Goal: Information Seeking & Learning: Learn about a topic

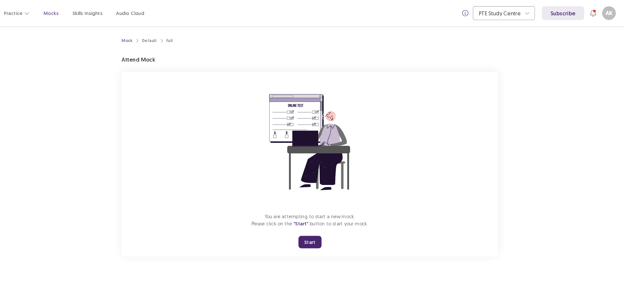
click at [328, 228] on button "Start" at bounding box center [328, 228] width 22 height 12
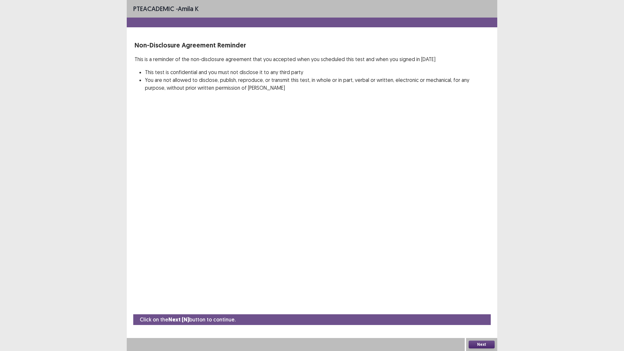
click at [480, 282] on button "Next" at bounding box center [482, 345] width 26 height 8
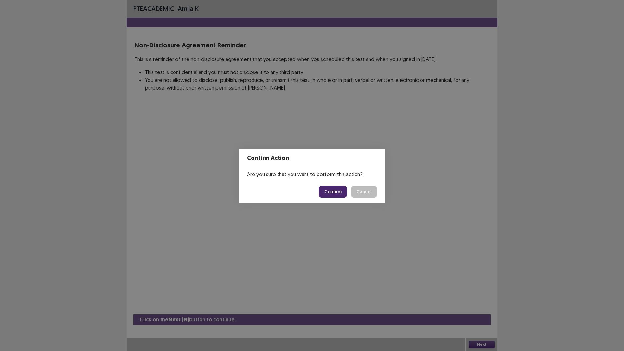
click at [327, 192] on button "Confirm" at bounding box center [333, 192] width 28 height 12
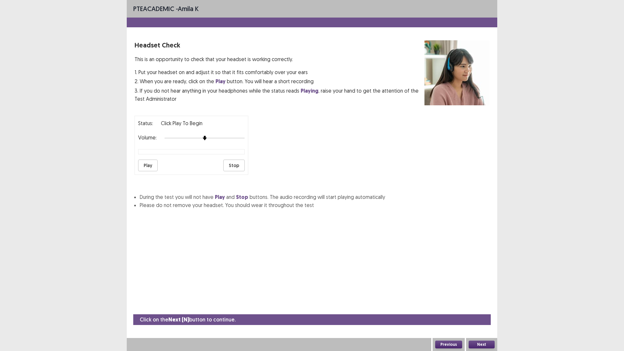
click at [482, 282] on button "Next" at bounding box center [482, 345] width 26 height 8
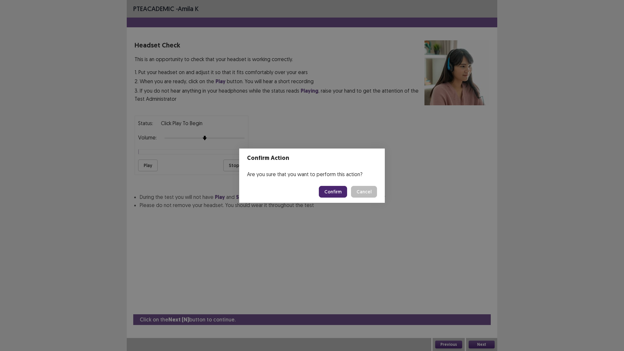
click at [338, 193] on button "Confirm" at bounding box center [333, 192] width 28 height 12
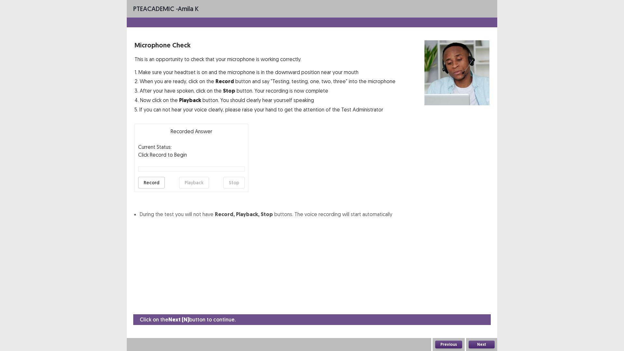
click at [488, 282] on button "Next" at bounding box center [482, 345] width 26 height 8
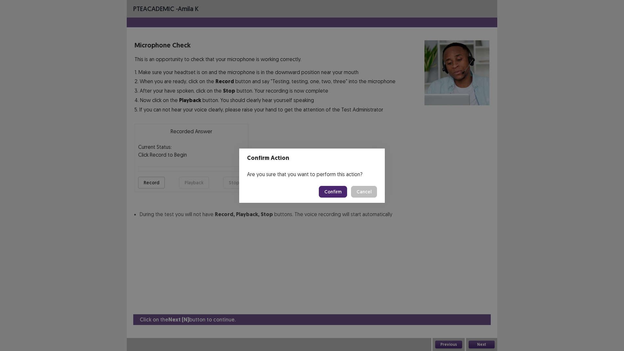
click at [340, 194] on button "Confirm" at bounding box center [333, 192] width 28 height 12
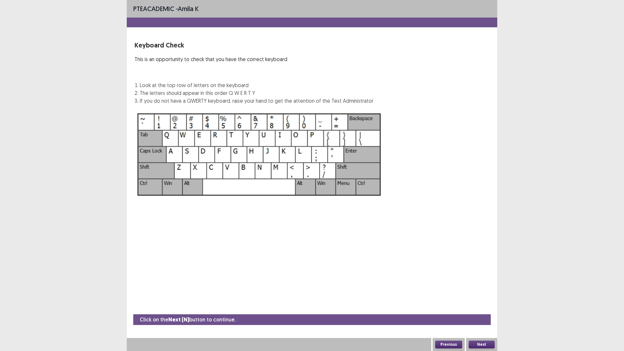
click at [476, 282] on button "Next" at bounding box center [482, 345] width 26 height 8
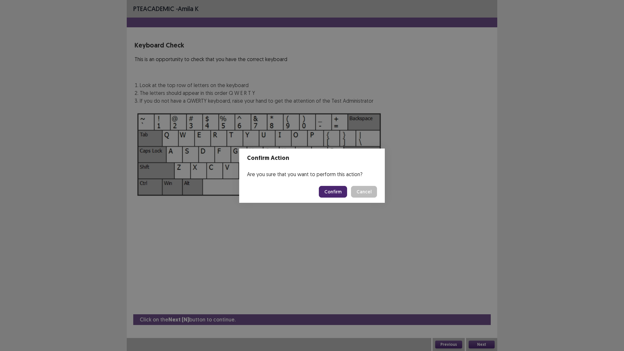
click at [329, 192] on button "Confirm" at bounding box center [333, 192] width 28 height 12
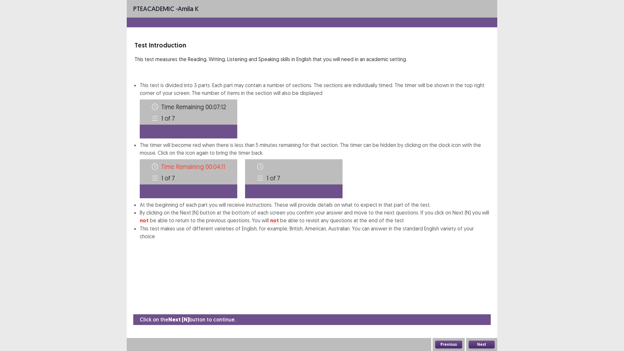
click at [476, 282] on button "Next" at bounding box center [482, 345] width 26 height 8
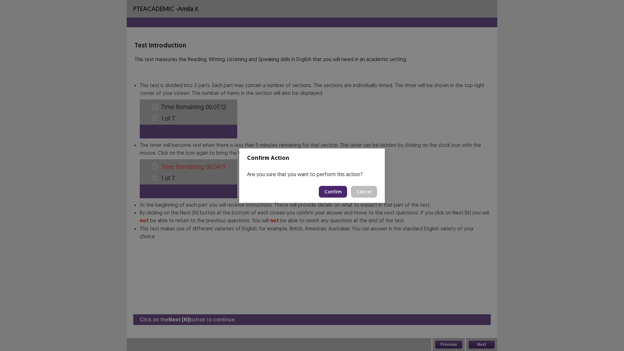
click at [332, 191] on button "Confirm" at bounding box center [333, 192] width 28 height 12
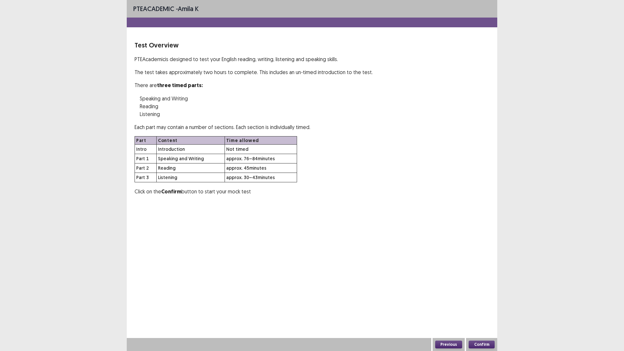
click at [487, 282] on button "Confirm" at bounding box center [482, 345] width 26 height 8
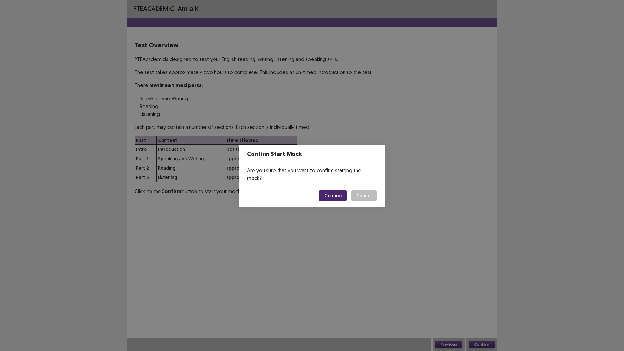
click at [335, 190] on button "Confirm" at bounding box center [333, 196] width 28 height 12
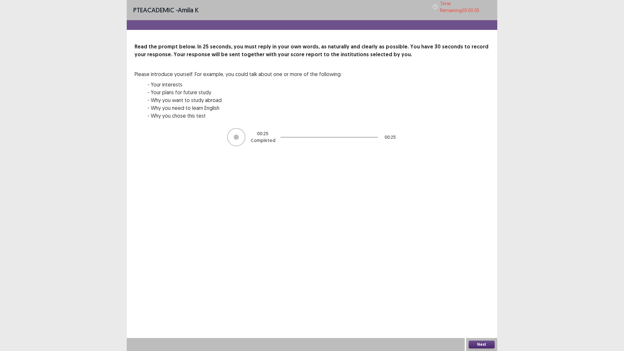
click at [476, 282] on button "Next" at bounding box center [482, 345] width 26 height 8
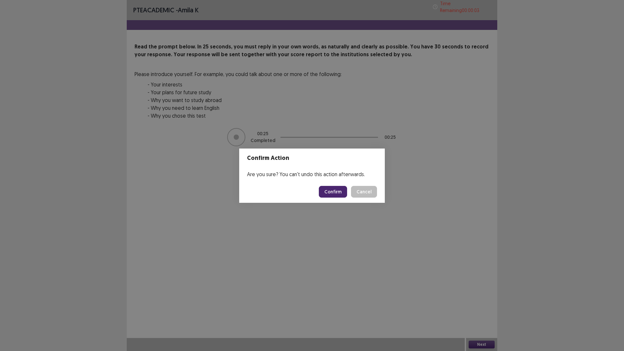
click at [341, 196] on button "Confirm" at bounding box center [333, 192] width 28 height 12
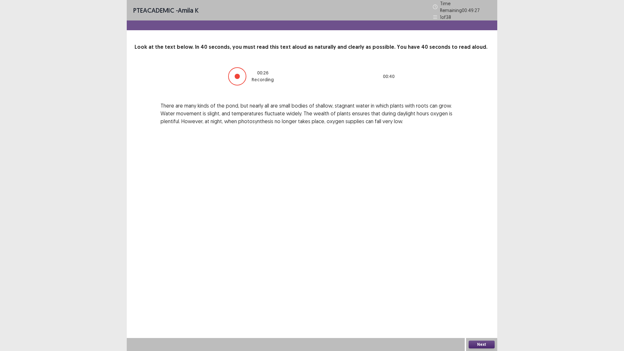
click at [483, 282] on button "Next" at bounding box center [482, 345] width 26 height 8
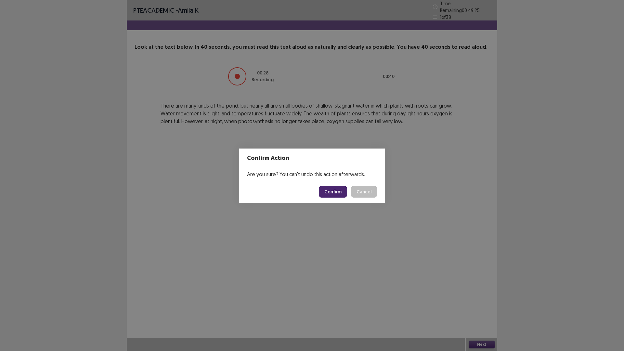
click at [342, 194] on button "Confirm" at bounding box center [333, 192] width 28 height 12
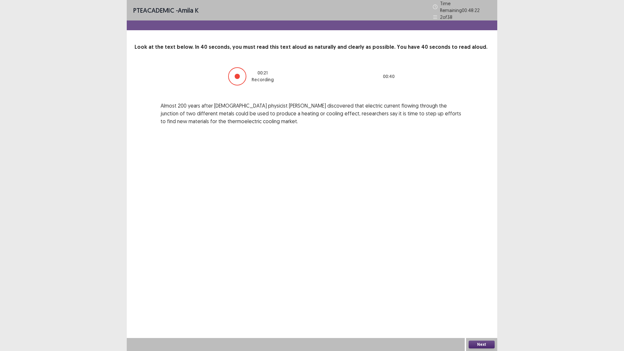
click at [469, 282] on button "Next" at bounding box center [482, 345] width 26 height 8
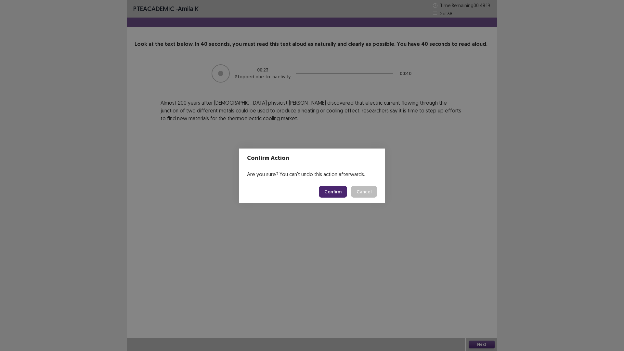
click at [329, 191] on button "Confirm" at bounding box center [333, 192] width 28 height 12
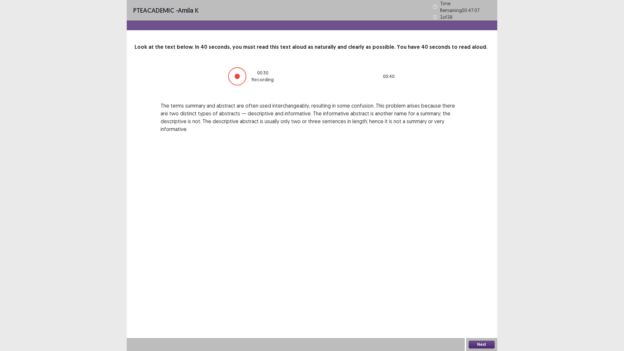
click at [477, 282] on button "Next" at bounding box center [482, 345] width 26 height 8
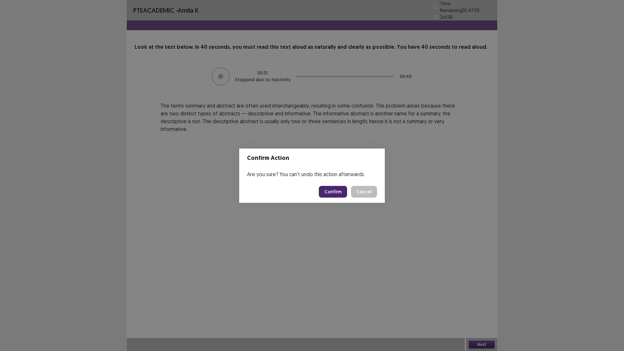
click at [339, 195] on button "Confirm" at bounding box center [333, 192] width 28 height 12
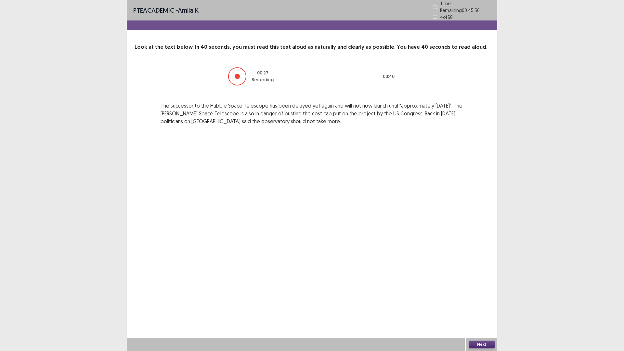
click at [480, 282] on button "Next" at bounding box center [482, 345] width 26 height 8
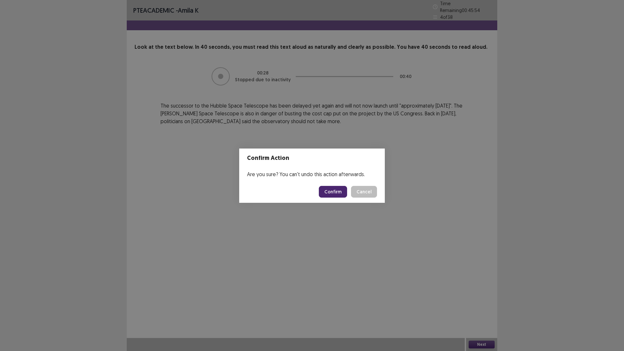
click at [335, 192] on button "Confirm" at bounding box center [333, 192] width 28 height 12
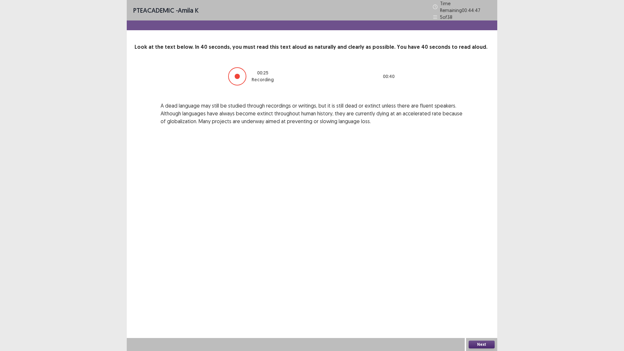
click at [482, 282] on div "Next" at bounding box center [481, 344] width 31 height 13
click at [482, 282] on button "Next" at bounding box center [482, 345] width 26 height 8
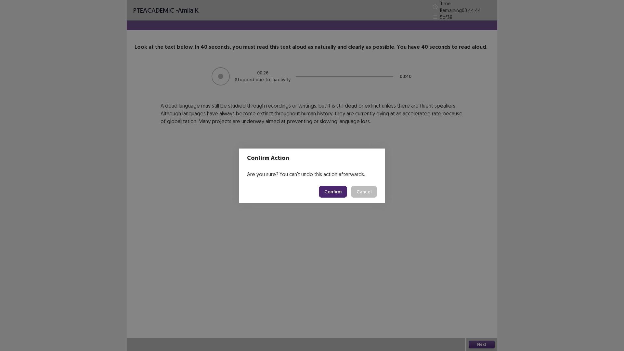
click at [337, 196] on button "Confirm" at bounding box center [333, 192] width 28 height 12
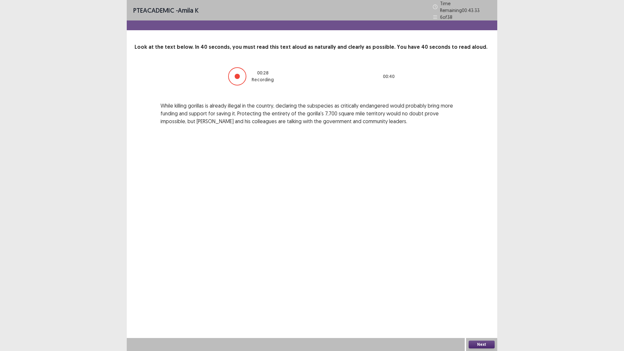
click at [477, 282] on button "Next" at bounding box center [482, 345] width 26 height 8
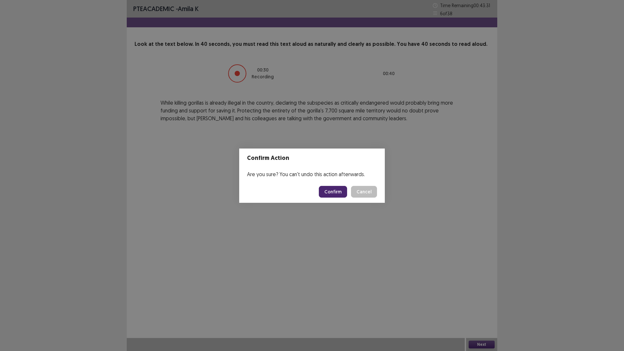
click at [331, 193] on button "Confirm" at bounding box center [333, 192] width 28 height 12
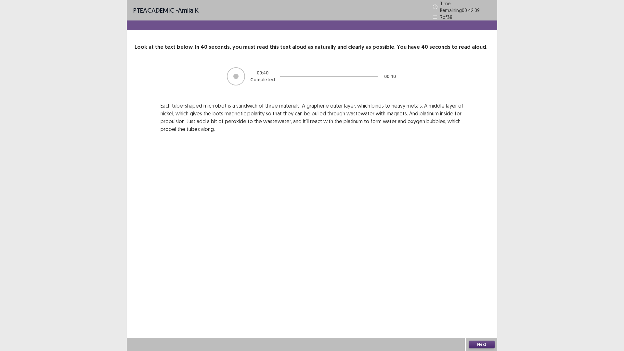
click at [478, 282] on button "Next" at bounding box center [482, 345] width 26 height 8
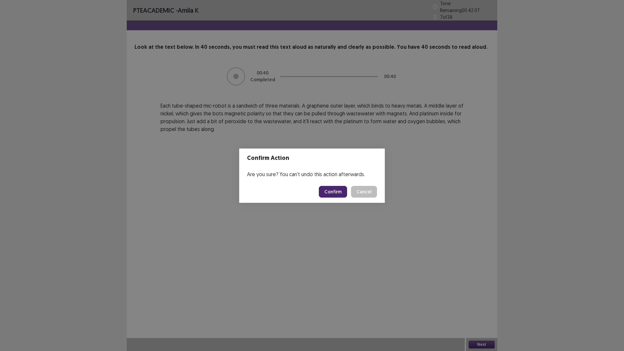
click at [331, 187] on button "Confirm" at bounding box center [333, 192] width 28 height 12
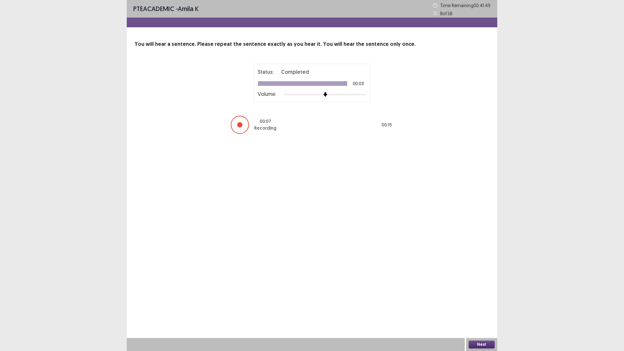
click at [478, 282] on button "Next" at bounding box center [482, 345] width 26 height 8
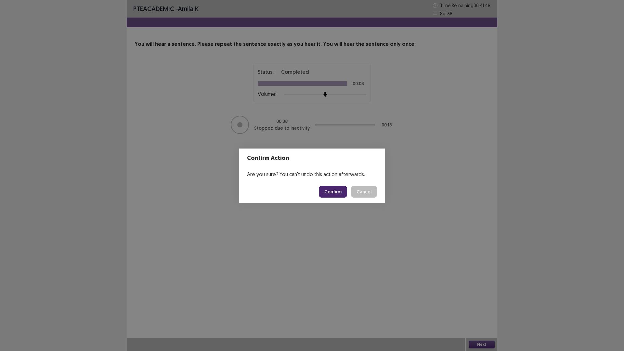
click at [338, 196] on button "Confirm" at bounding box center [333, 192] width 28 height 12
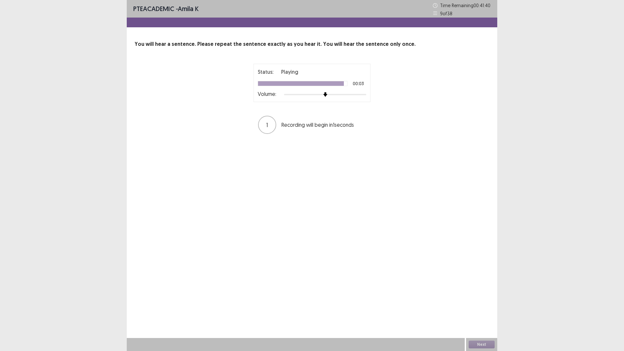
click at [338, 196] on div "PTE academic - amila k Time Remaining 00 : 41 : 40 9 of 38 You will hear a sent…" at bounding box center [312, 175] width 371 height 351
click at [479, 282] on button "Next" at bounding box center [482, 345] width 26 height 8
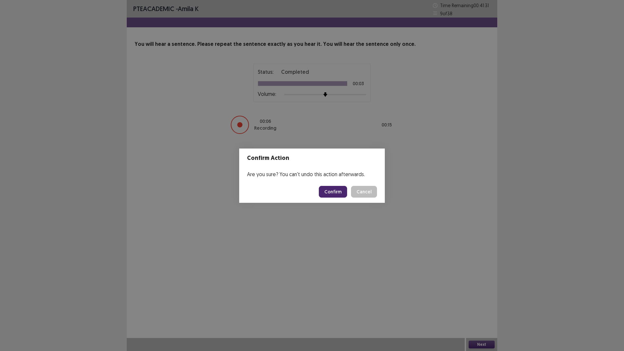
click at [333, 193] on button "Confirm" at bounding box center [333, 192] width 28 height 12
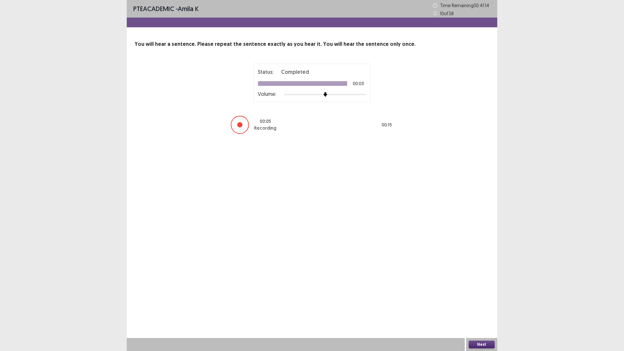
click at [471, 282] on button "Next" at bounding box center [482, 345] width 26 height 8
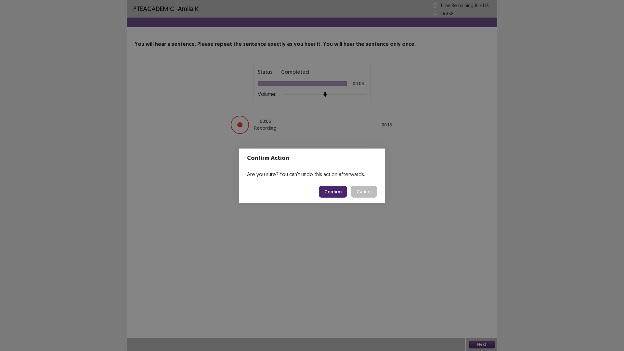
click at [327, 195] on button "Confirm" at bounding box center [333, 192] width 28 height 12
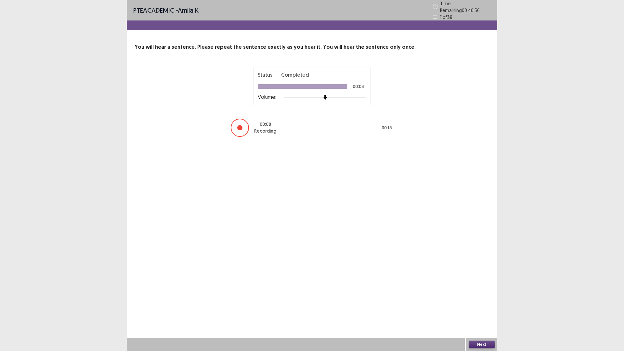
click at [480, 282] on button "Next" at bounding box center [482, 345] width 26 height 8
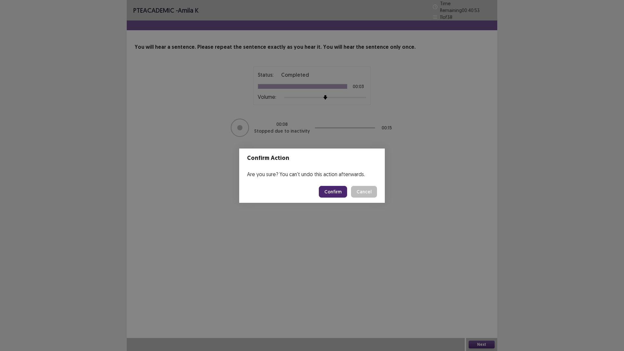
click at [336, 190] on button "Confirm" at bounding box center [333, 192] width 28 height 12
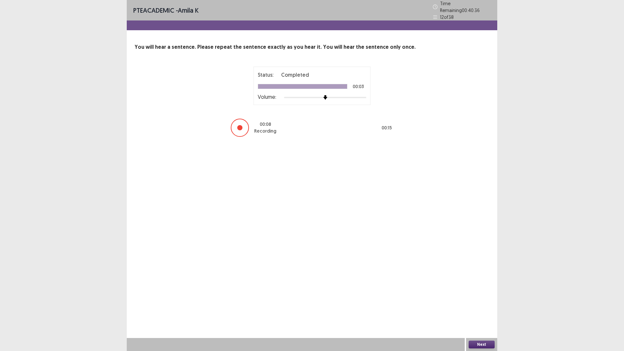
click at [473, 282] on button "Next" at bounding box center [482, 345] width 26 height 8
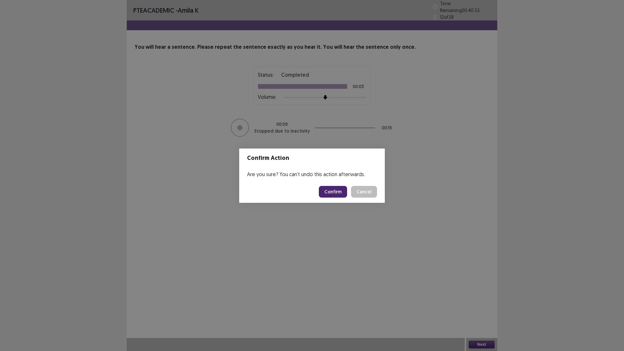
click at [329, 188] on button "Confirm" at bounding box center [333, 192] width 28 height 12
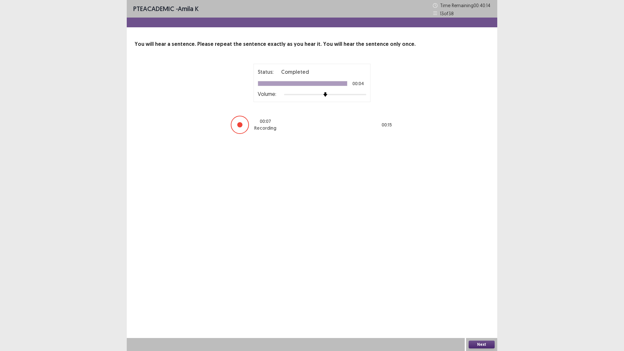
click at [478, 282] on button "Next" at bounding box center [482, 345] width 26 height 8
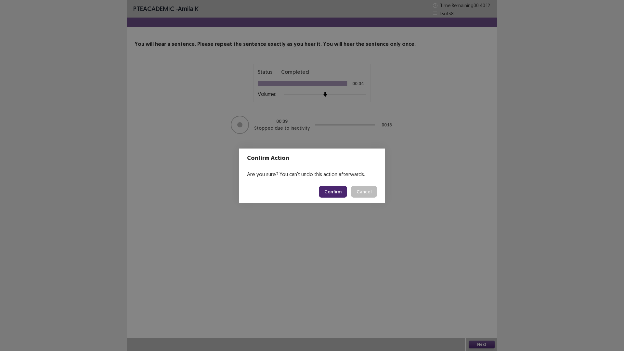
click at [333, 194] on button "Confirm" at bounding box center [333, 192] width 28 height 12
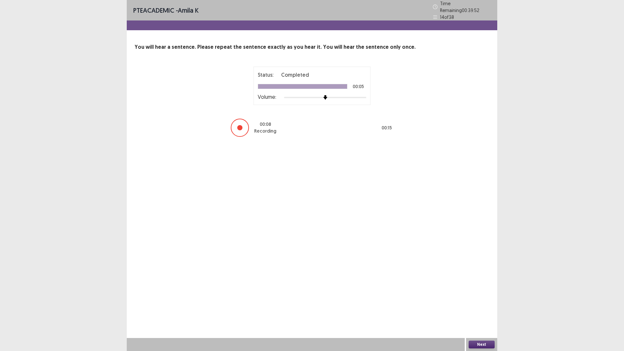
click at [477, 282] on button "Next" at bounding box center [482, 345] width 26 height 8
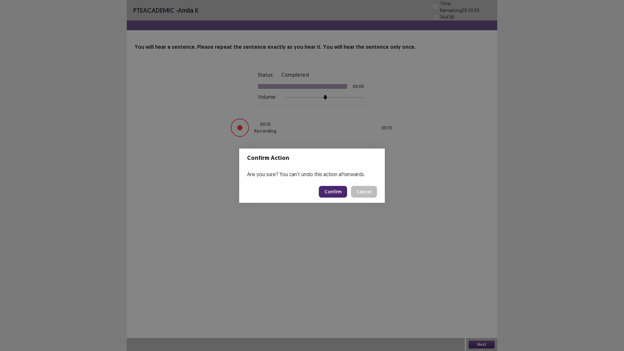
click at [329, 193] on button "Confirm" at bounding box center [333, 192] width 28 height 12
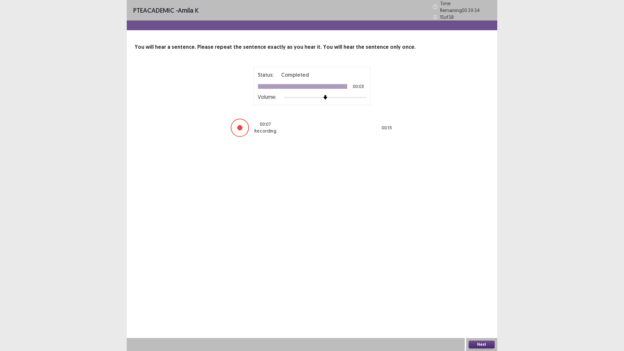
click at [477, 282] on button "Next" at bounding box center [482, 345] width 26 height 8
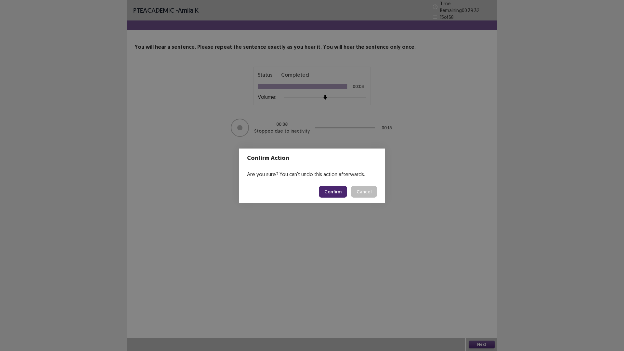
click at [330, 192] on button "Confirm" at bounding box center [333, 192] width 28 height 12
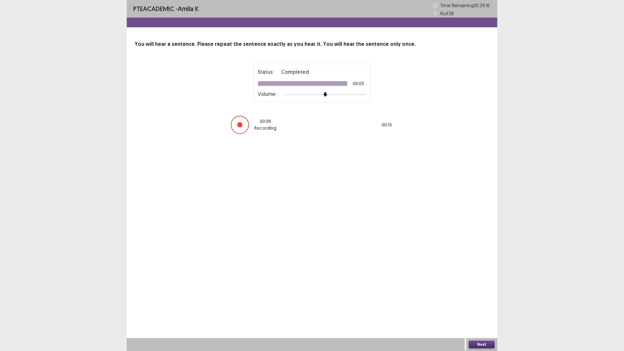
click at [480, 282] on button "Next" at bounding box center [482, 345] width 26 height 8
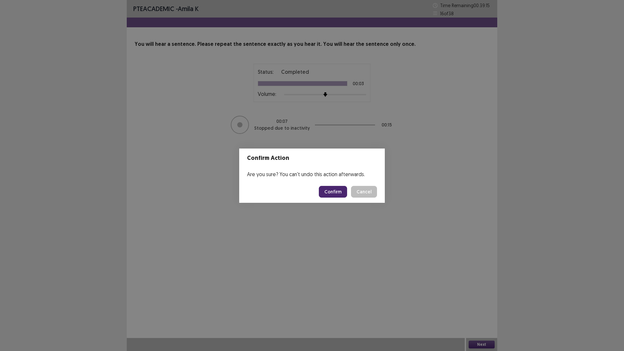
click at [341, 192] on button "Confirm" at bounding box center [333, 192] width 28 height 12
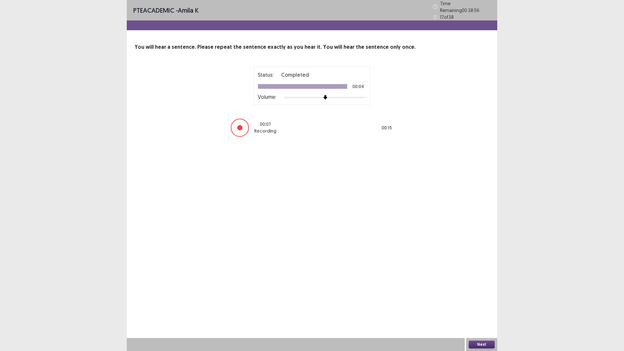
click at [482, 282] on button "Next" at bounding box center [482, 345] width 26 height 8
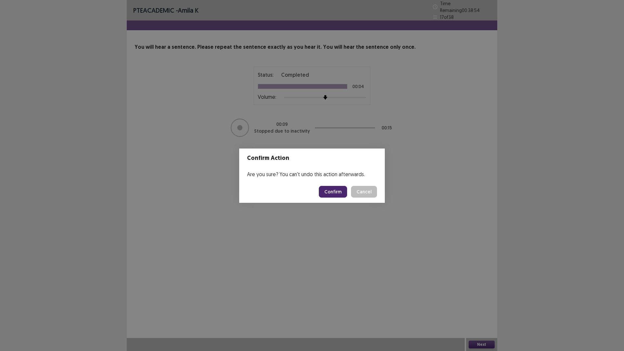
click at [326, 194] on button "Confirm" at bounding box center [333, 192] width 28 height 12
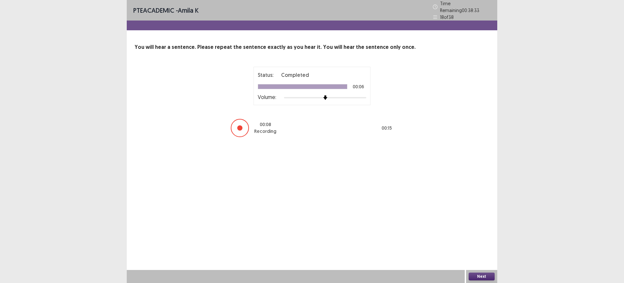
click at [475, 275] on button "Next" at bounding box center [482, 276] width 26 height 8
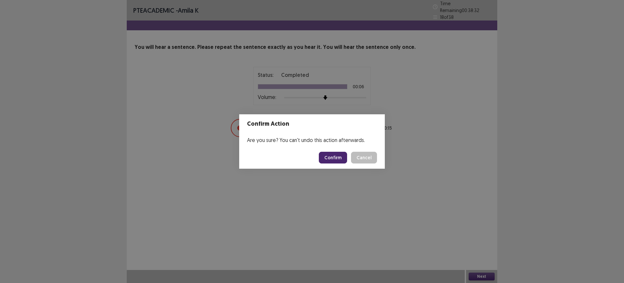
click at [338, 156] on button "Confirm" at bounding box center [333, 158] width 28 height 12
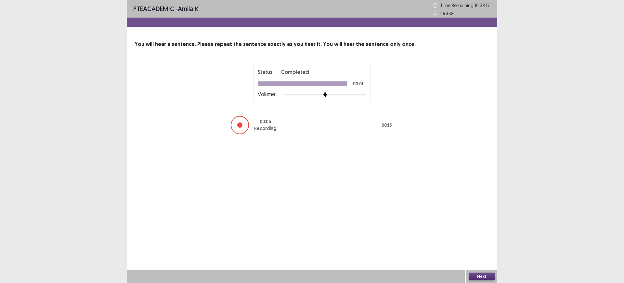
click at [488, 272] on button "Next" at bounding box center [482, 276] width 26 height 8
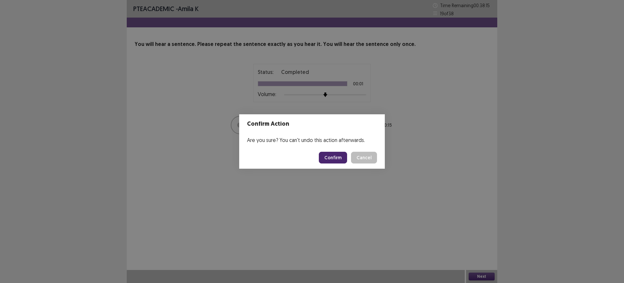
click at [336, 158] on button "Confirm" at bounding box center [333, 158] width 28 height 12
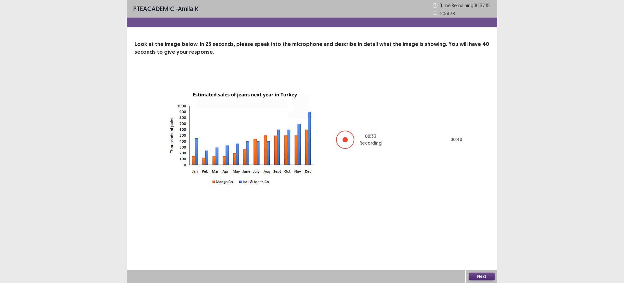
click at [482, 276] on button "Next" at bounding box center [482, 276] width 26 height 8
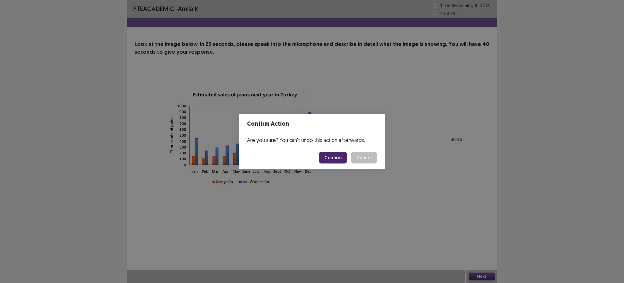
click at [335, 155] on button "Confirm" at bounding box center [333, 158] width 28 height 12
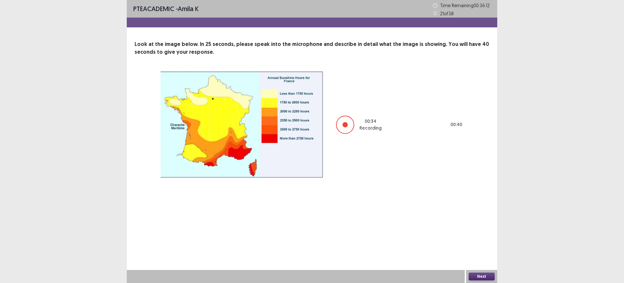
click at [475, 273] on button "Next" at bounding box center [482, 276] width 26 height 8
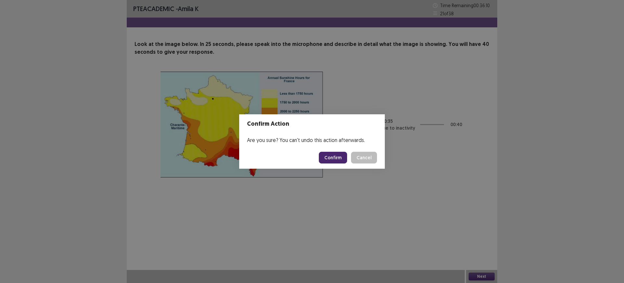
click at [327, 154] on button "Confirm" at bounding box center [333, 158] width 28 height 12
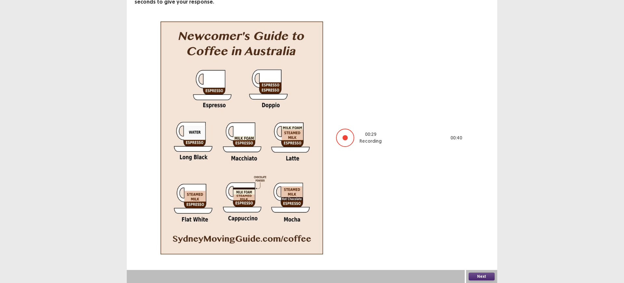
scroll to position [50, 0]
click at [481, 274] on button "Next" at bounding box center [482, 276] width 26 height 8
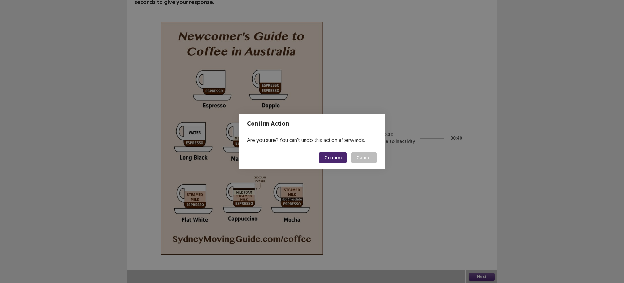
click at [331, 158] on button "Confirm" at bounding box center [333, 158] width 28 height 12
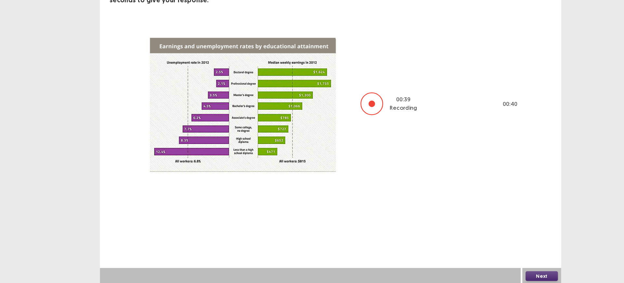
click at [474, 274] on button "Next" at bounding box center [482, 276] width 26 height 8
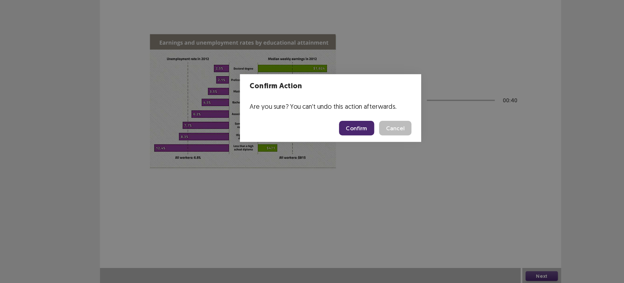
click at [333, 159] on button "Confirm" at bounding box center [333, 158] width 28 height 12
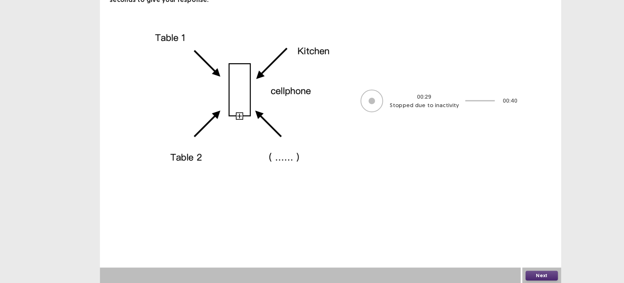
click at [483, 276] on button "Next" at bounding box center [482, 276] width 26 height 8
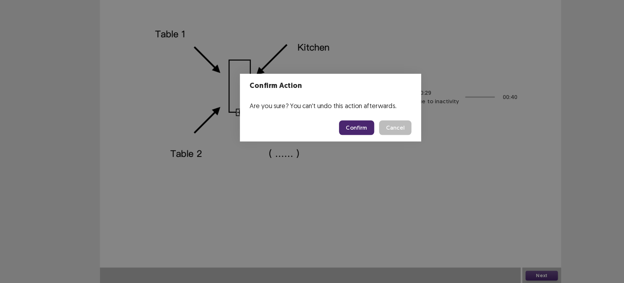
click at [333, 161] on button "Confirm" at bounding box center [333, 158] width 28 height 12
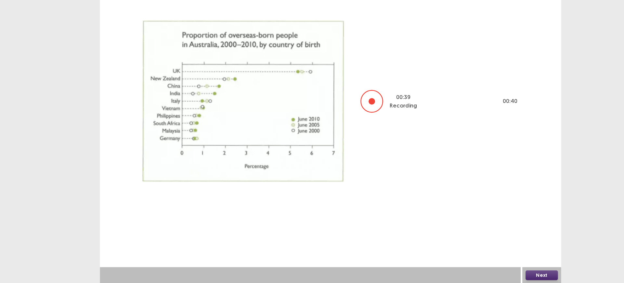
click at [479, 271] on div "Next" at bounding box center [481, 276] width 31 height 13
click at [483, 273] on button "Next" at bounding box center [482, 276] width 26 height 8
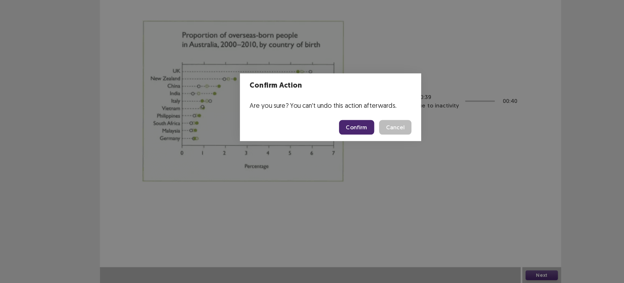
click at [340, 161] on button "Confirm" at bounding box center [333, 158] width 28 height 12
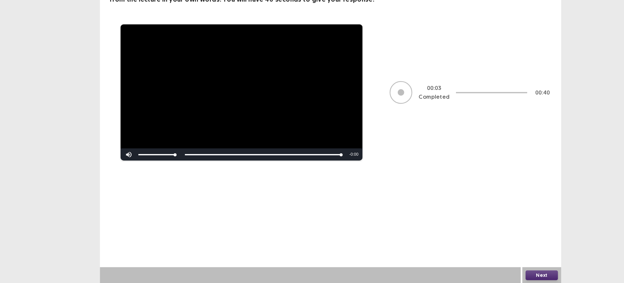
click at [475, 276] on button "Next" at bounding box center [482, 276] width 26 height 8
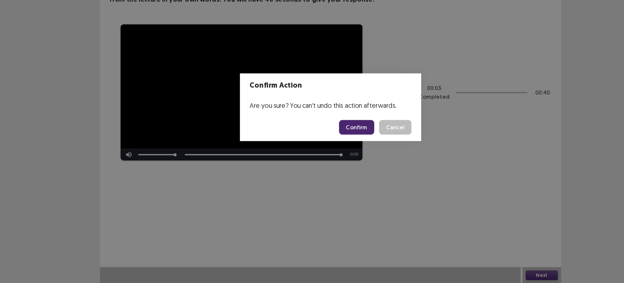
click at [331, 156] on button "Confirm" at bounding box center [333, 158] width 28 height 12
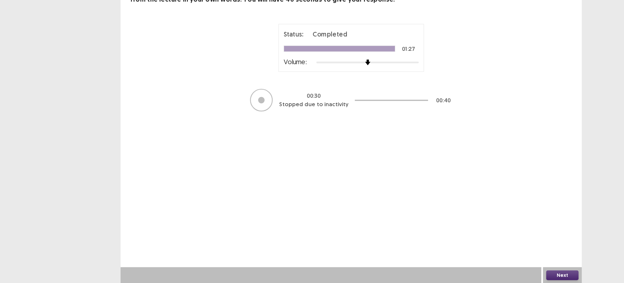
click at [480, 275] on button "Next" at bounding box center [482, 276] width 26 height 8
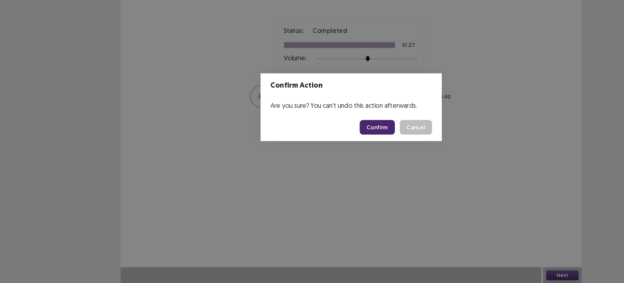
click at [330, 154] on button "Confirm" at bounding box center [333, 158] width 28 height 12
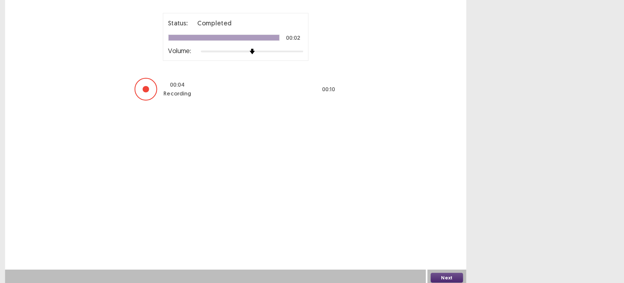
click at [484, 276] on button "Next" at bounding box center [482, 276] width 26 height 8
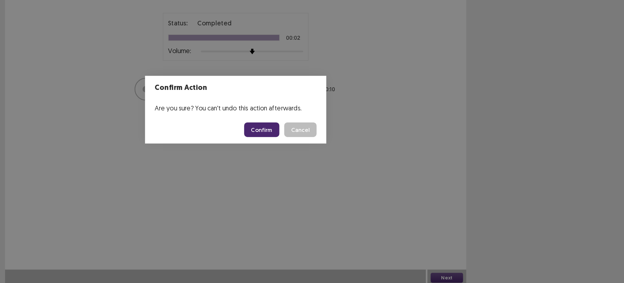
click at [328, 156] on button "Confirm" at bounding box center [333, 158] width 28 height 12
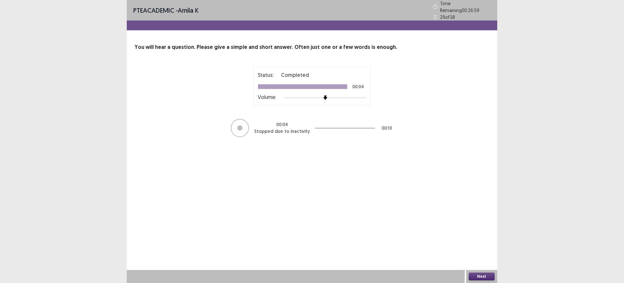
click at [481, 274] on button "Next" at bounding box center [482, 276] width 26 height 8
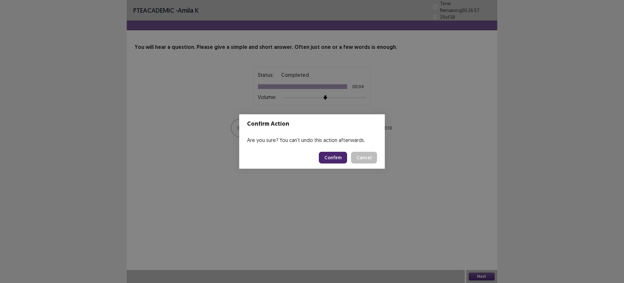
click at [337, 156] on button "Confirm" at bounding box center [333, 158] width 28 height 12
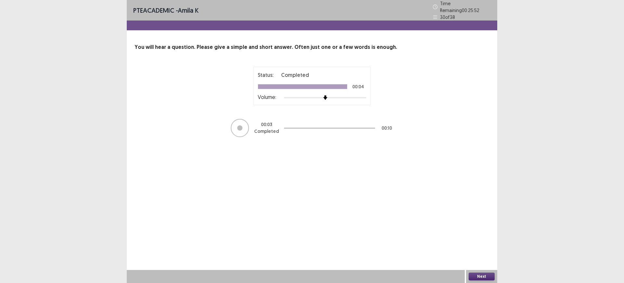
click at [472, 275] on button "Next" at bounding box center [482, 276] width 26 height 8
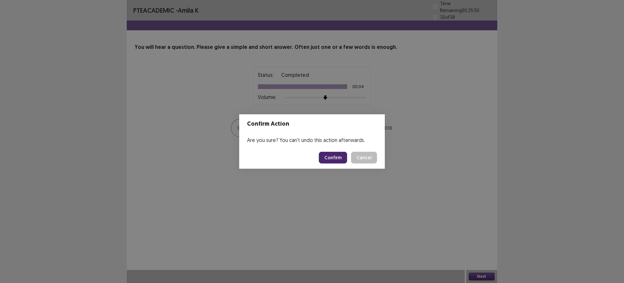
click at [334, 160] on button "Confirm" at bounding box center [333, 158] width 28 height 12
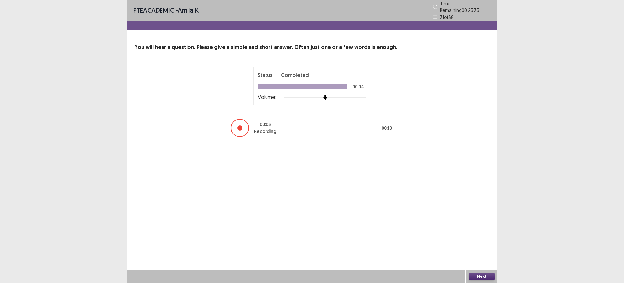
click at [489, 273] on button "Next" at bounding box center [482, 276] width 26 height 8
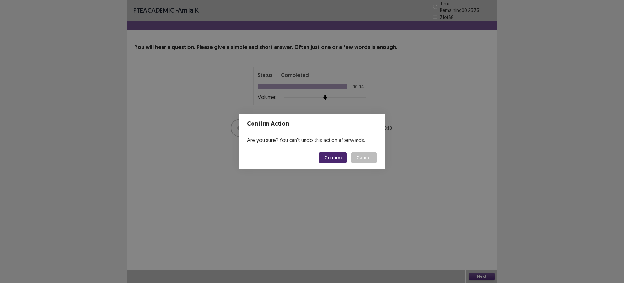
click at [339, 156] on button "Confirm" at bounding box center [333, 158] width 28 height 12
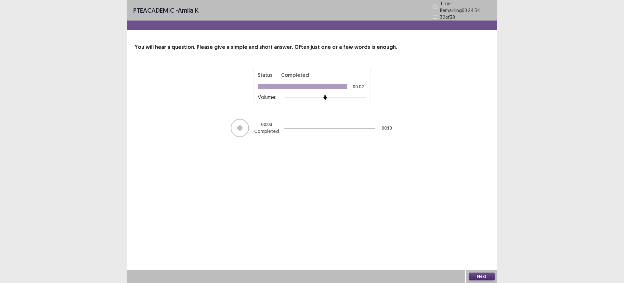
click at [480, 276] on button "Next" at bounding box center [482, 276] width 26 height 8
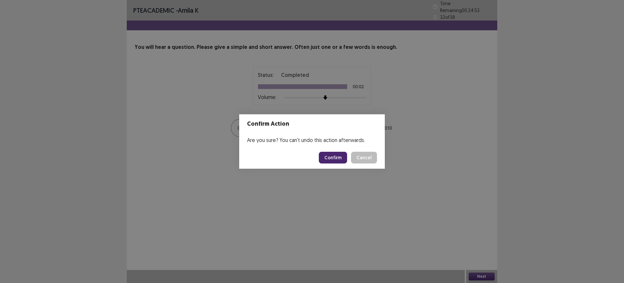
click at [333, 158] on button "Confirm" at bounding box center [333, 158] width 28 height 12
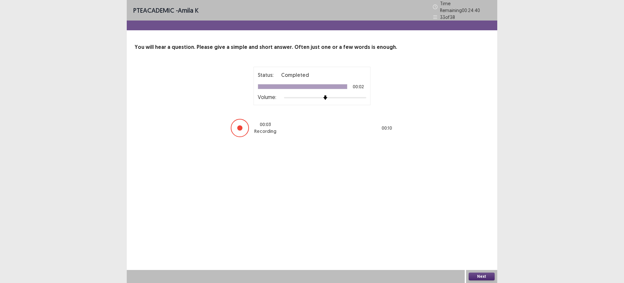
click at [470, 275] on button "Next" at bounding box center [482, 276] width 26 height 8
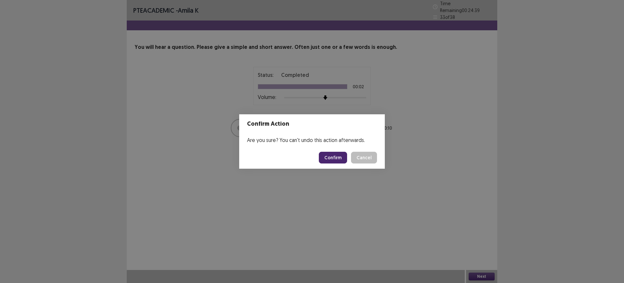
click at [336, 160] on button "Confirm" at bounding box center [333, 158] width 28 height 12
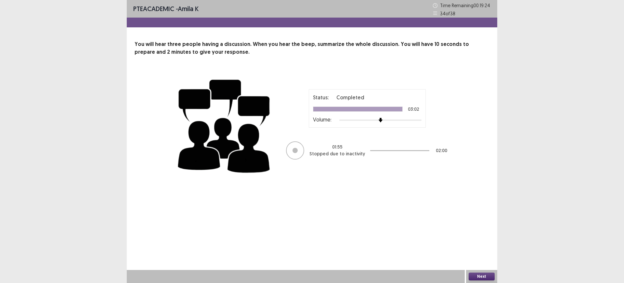
click at [480, 275] on button "Next" at bounding box center [482, 276] width 26 height 8
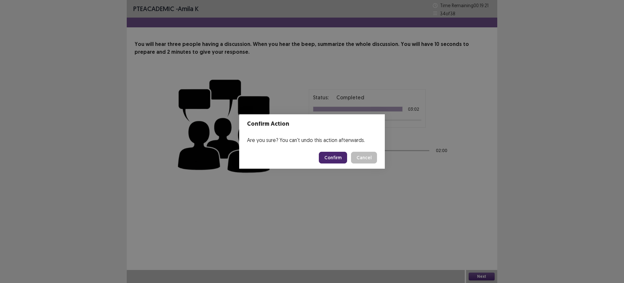
click at [342, 160] on button "Confirm" at bounding box center [333, 158] width 28 height 12
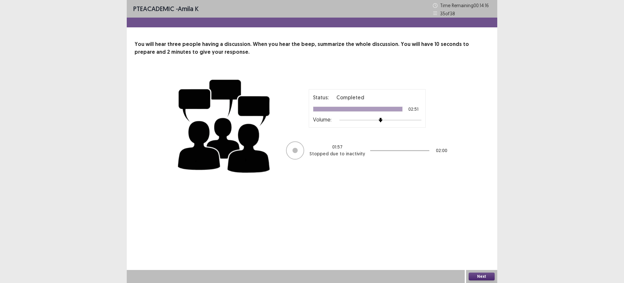
click at [475, 273] on button "Next" at bounding box center [482, 276] width 26 height 8
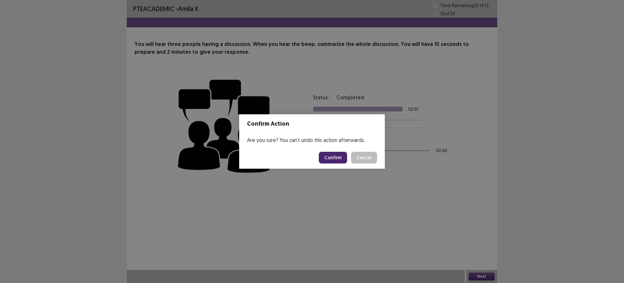
click at [333, 156] on button "Confirm" at bounding box center [333, 158] width 28 height 12
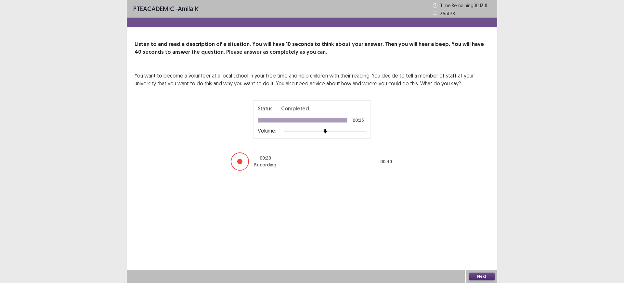
click at [477, 272] on button "Next" at bounding box center [482, 276] width 26 height 8
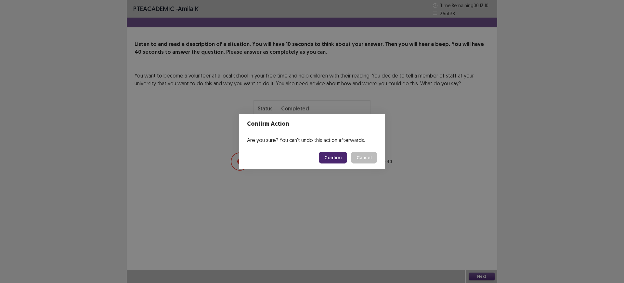
click at [339, 157] on button "Confirm" at bounding box center [333, 158] width 28 height 12
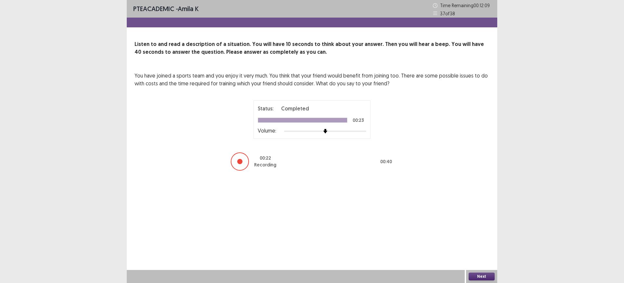
click at [480, 276] on button "Next" at bounding box center [482, 276] width 26 height 8
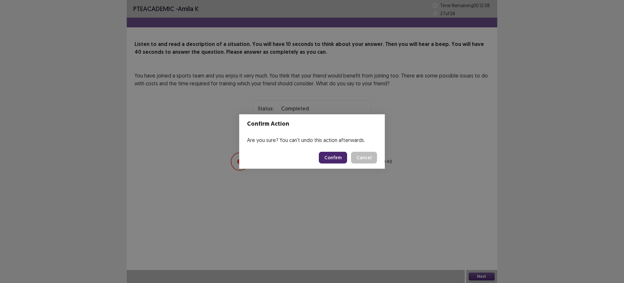
click at [342, 155] on button "Confirm" at bounding box center [333, 158] width 28 height 12
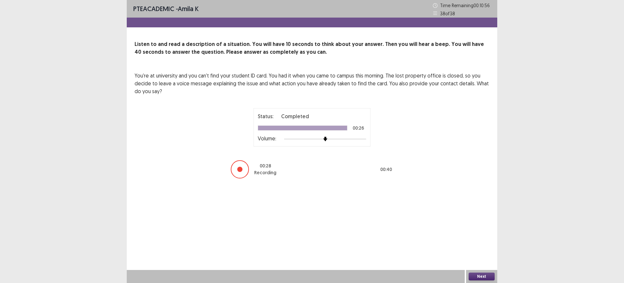
click at [484, 274] on button "Next" at bounding box center [482, 276] width 26 height 8
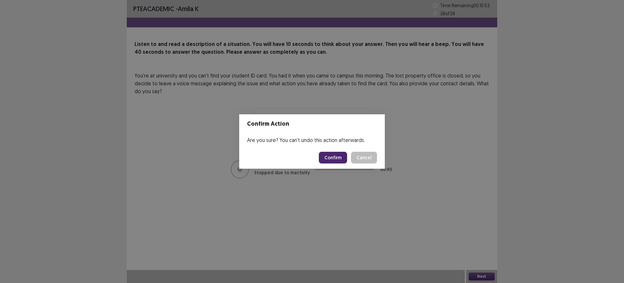
click at [332, 159] on button "Confirm" at bounding box center [333, 158] width 28 height 12
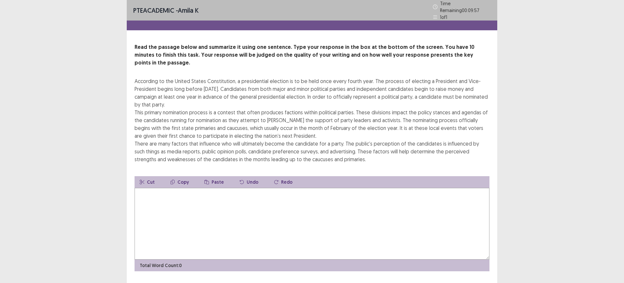
click at [152, 188] on textarea at bounding box center [312, 224] width 355 height 72
click at [153, 188] on textarea at bounding box center [312, 224] width 355 height 72
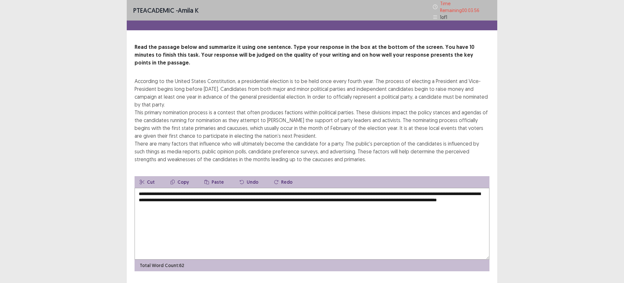
click at [177, 188] on textarea "**********" at bounding box center [312, 224] width 355 height 72
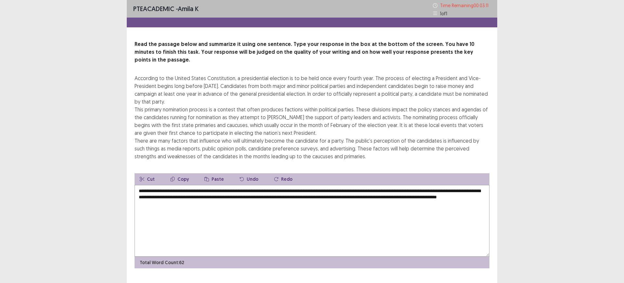
scroll to position [6, 0]
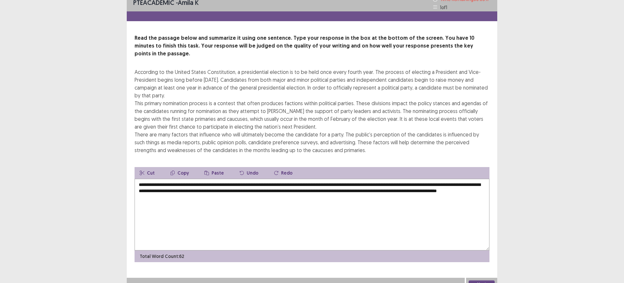
type textarea "**********"
click at [483, 280] on button "Next" at bounding box center [482, 284] width 26 height 8
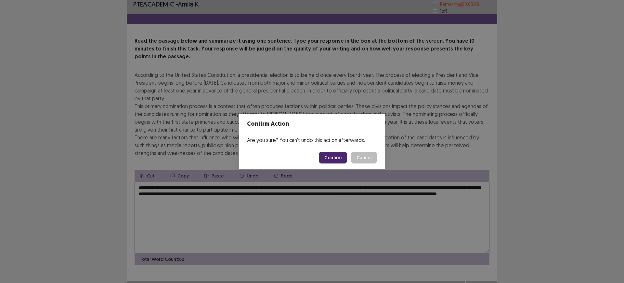
click at [330, 154] on button "Confirm" at bounding box center [333, 158] width 28 height 12
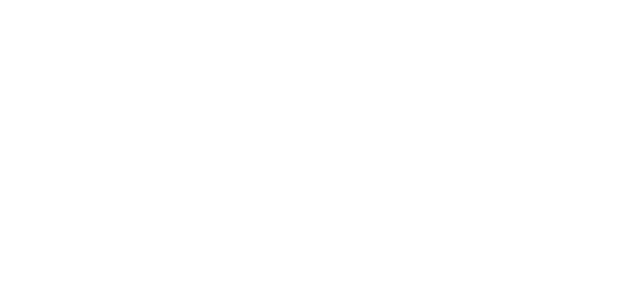
scroll to position [0, 0]
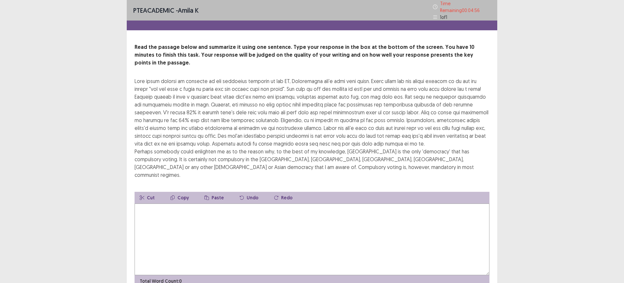
click at [179, 203] on textarea at bounding box center [312, 239] width 355 height 72
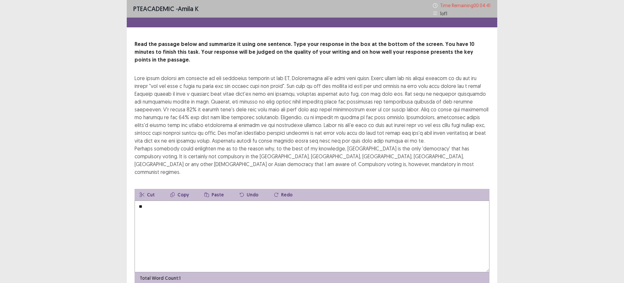
type textarea "*"
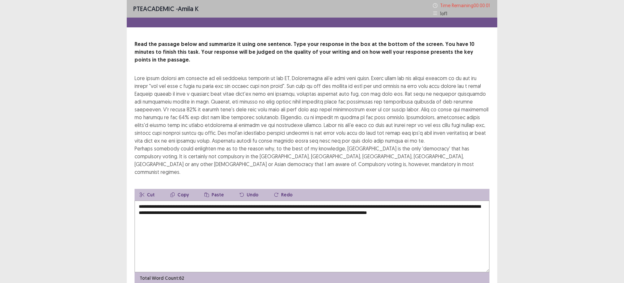
type textarea "**********"
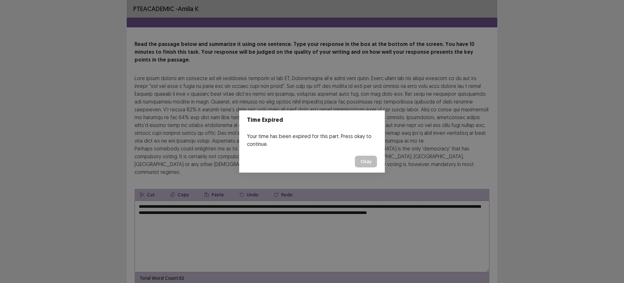
click at [372, 161] on button "Okay" at bounding box center [366, 161] width 22 height 12
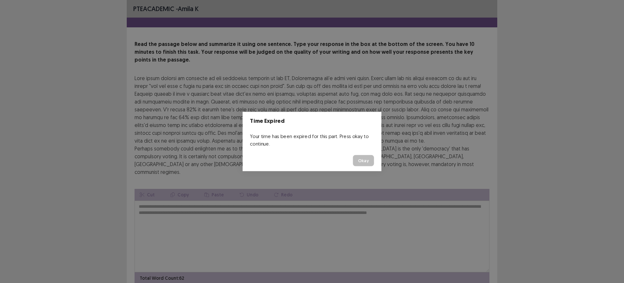
scroll to position [14, 0]
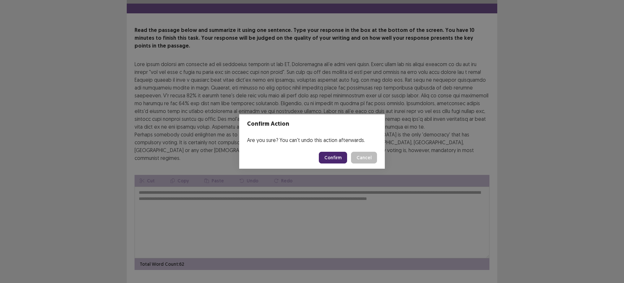
click at [339, 154] on button "Confirm" at bounding box center [333, 158] width 28 height 12
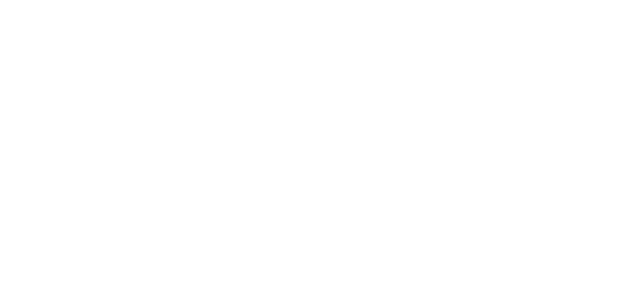
scroll to position [0, 0]
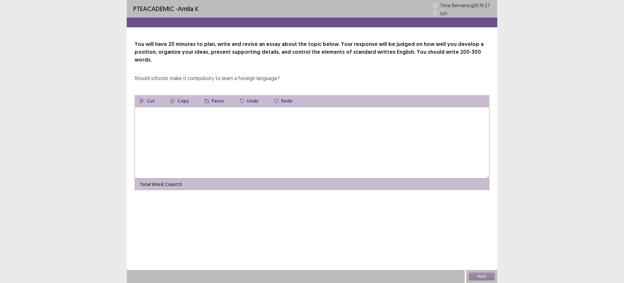
click at [179, 117] on textarea at bounding box center [312, 143] width 355 height 72
click at [547, 156] on div "PTE academic - amila k Time Remaining 00 : 17 : 42 1 of 1 You will have 20 minu…" at bounding box center [312, 141] width 624 height 283
click at [151, 109] on textarea at bounding box center [312, 143] width 355 height 72
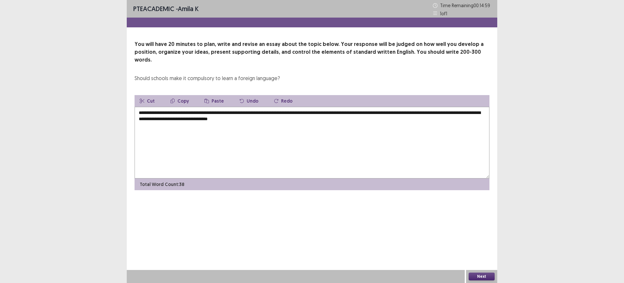
click at [316, 111] on textarea "**********" at bounding box center [312, 143] width 355 height 72
click at [166, 119] on textarea "**********" at bounding box center [312, 143] width 355 height 72
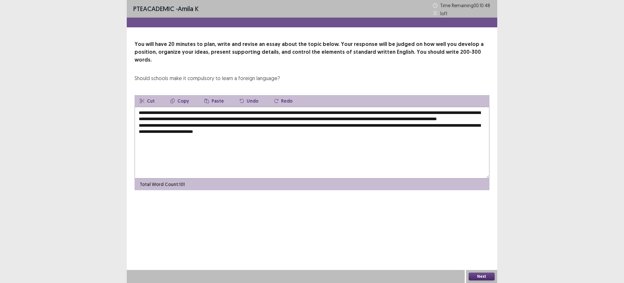
type textarea "**********"
click at [279, 129] on textarea "**********" at bounding box center [312, 143] width 355 height 72
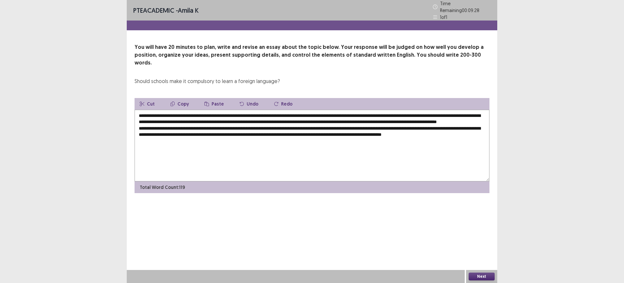
click at [191, 185] on div "PTE academic - amila k Time Remaining 00 : 09 : 28 1 of 1 You will have 20 minu…" at bounding box center [312, 103] width 371 height 206
click at [174, 140] on textarea "**********" at bounding box center [312, 146] width 355 height 72
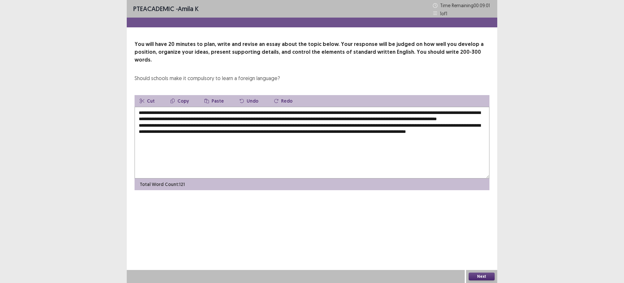
click at [469, 272] on button "Next" at bounding box center [482, 276] width 26 height 8
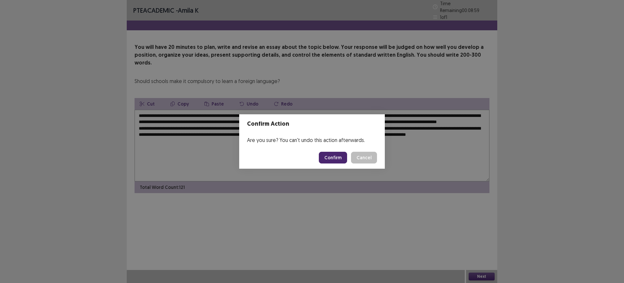
click at [367, 152] on button "Cancel" at bounding box center [364, 158] width 26 height 12
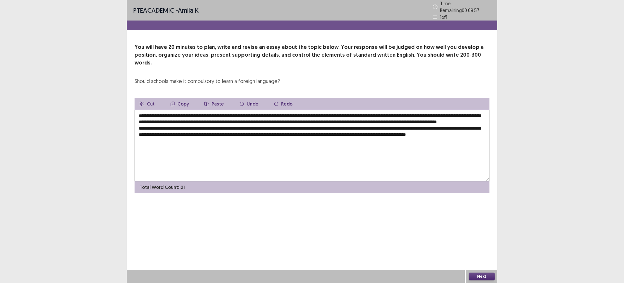
click at [240, 140] on textarea "**********" at bounding box center [312, 146] width 355 height 72
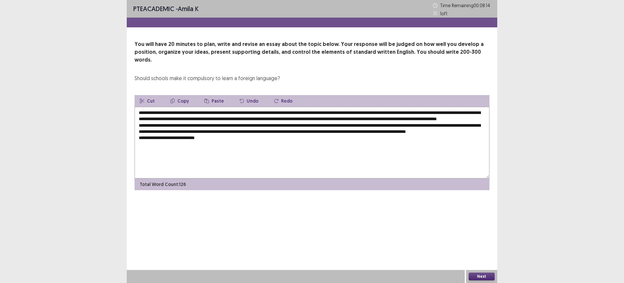
click at [521, 47] on div "PTE academic - amila k Time Remaining 00 : 08 : 14 1 of 1 You will have 20 minu…" at bounding box center [312, 141] width 624 height 283
click at [260, 139] on textarea "**********" at bounding box center [312, 143] width 355 height 72
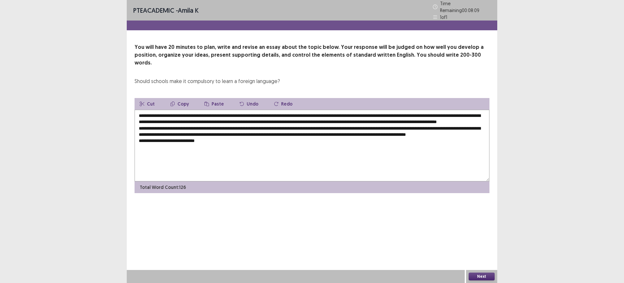
click at [216, 141] on textarea "**********" at bounding box center [312, 146] width 355 height 72
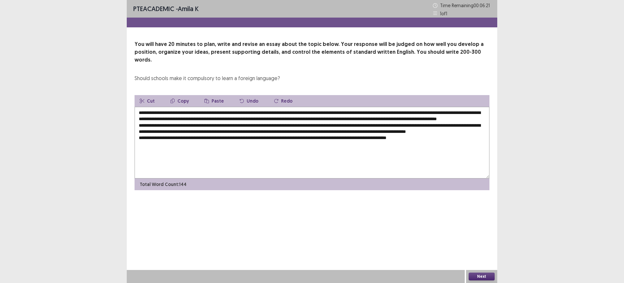
click at [451, 144] on textarea "**********" at bounding box center [312, 143] width 355 height 72
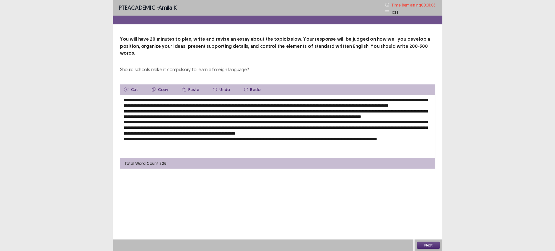
scroll to position [0, 0]
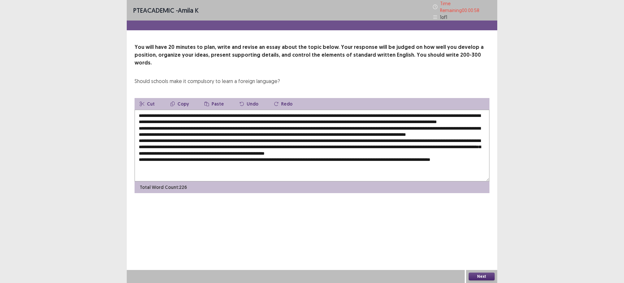
type textarea "**********"
click at [474, 273] on button "Next" at bounding box center [482, 276] width 26 height 8
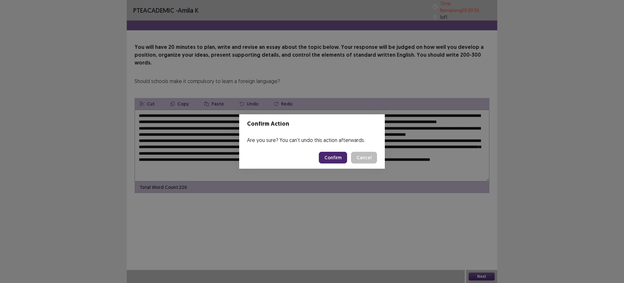
click at [336, 152] on button "Confirm" at bounding box center [333, 158] width 28 height 12
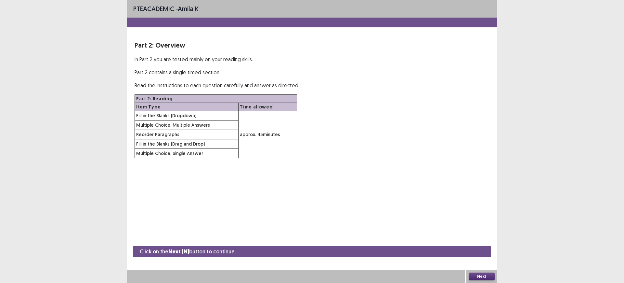
click at [478, 275] on button "Next" at bounding box center [482, 276] width 26 height 8
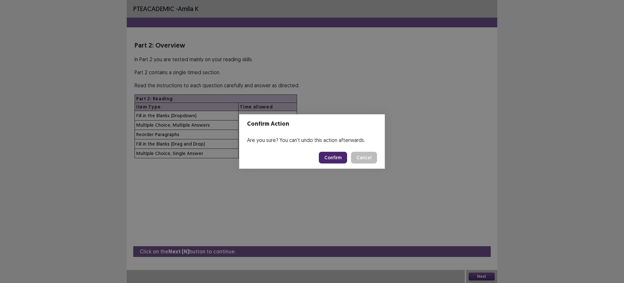
click at [333, 158] on button "Confirm" at bounding box center [333, 158] width 28 height 12
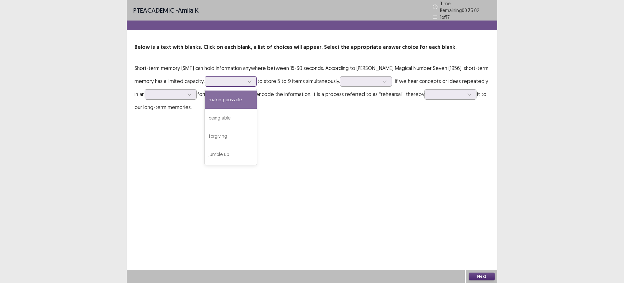
click at [216, 80] on div at bounding box center [227, 81] width 34 height 6
click at [210, 121] on div "being able" at bounding box center [231, 118] width 52 height 18
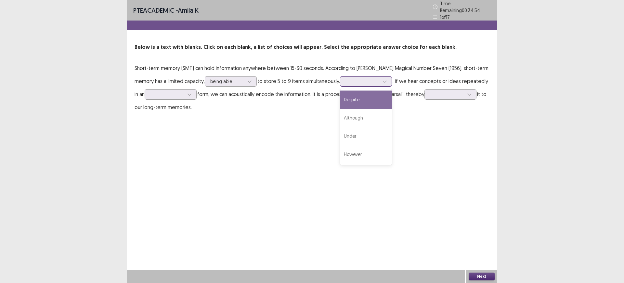
click at [346, 78] on div at bounding box center [363, 81] width 34 height 6
click at [342, 120] on div "Although" at bounding box center [366, 118] width 52 height 18
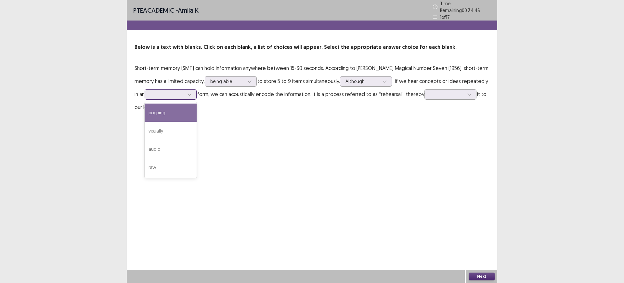
click at [167, 93] on div at bounding box center [167, 94] width 34 height 6
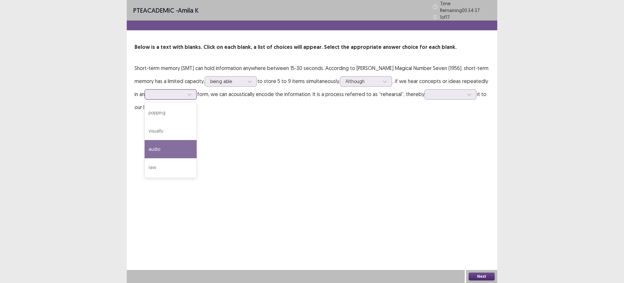
click at [156, 145] on div "audio" at bounding box center [171, 149] width 52 height 18
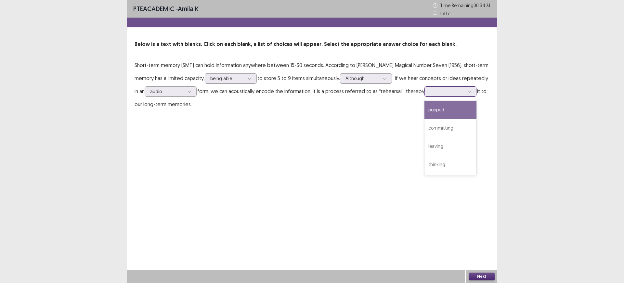
click at [430, 88] on div at bounding box center [447, 91] width 34 height 6
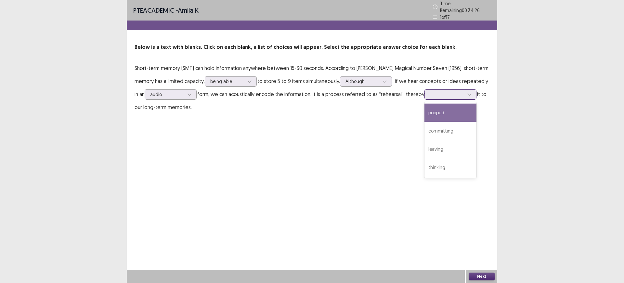
click at [436, 114] on div "popped" at bounding box center [451, 112] width 52 height 18
click at [432, 91] on div at bounding box center [447, 94] width 34 height 6
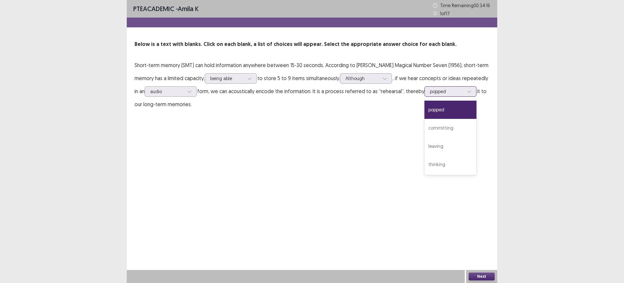
click at [441, 109] on div "popped" at bounding box center [451, 109] width 52 height 18
click at [477, 279] on button "Next" at bounding box center [482, 276] width 26 height 8
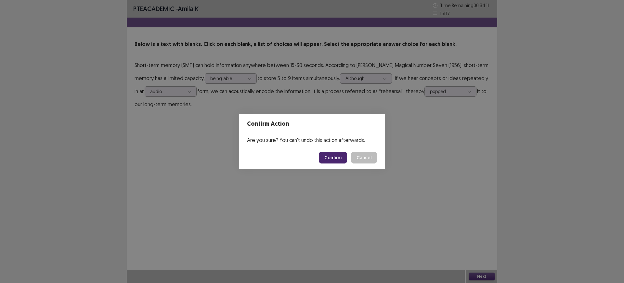
click at [337, 160] on button "Confirm" at bounding box center [333, 158] width 28 height 12
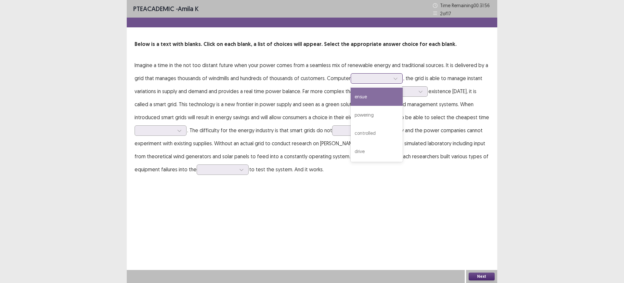
click at [361, 81] on div at bounding box center [373, 78] width 34 height 6
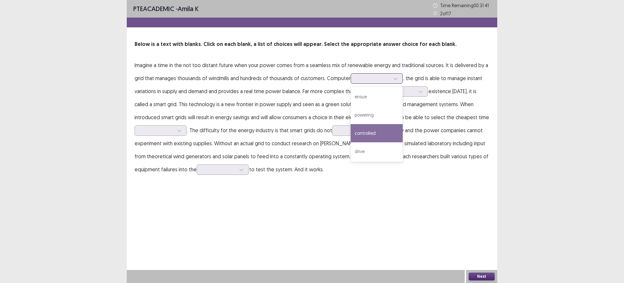
click at [371, 131] on div "controlled" at bounding box center [377, 133] width 52 height 18
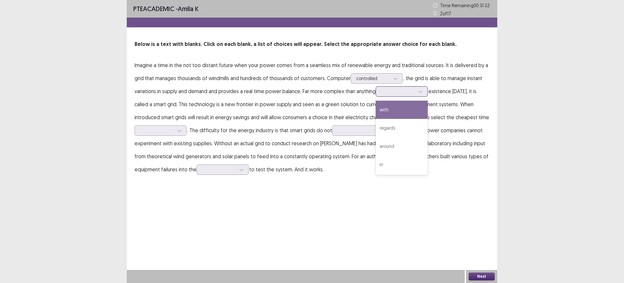
click at [391, 94] on div at bounding box center [398, 91] width 34 height 6
click at [395, 126] on div "regards" at bounding box center [402, 128] width 52 height 18
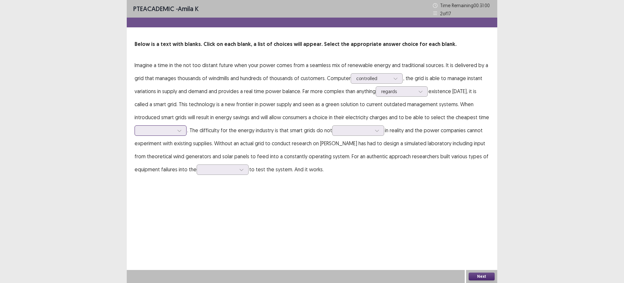
click at [165, 129] on div at bounding box center [157, 130] width 34 height 6
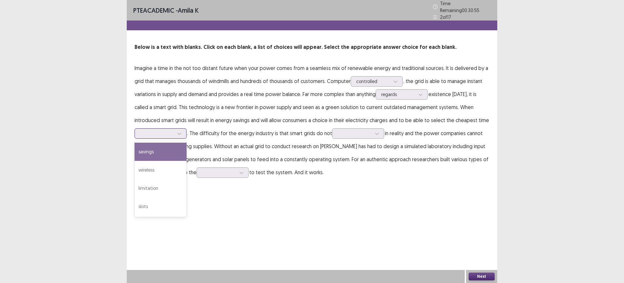
click at [163, 146] on div "savings" at bounding box center [161, 151] width 52 height 18
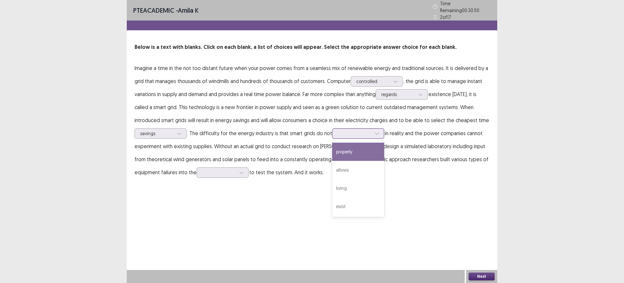
click at [359, 133] on div at bounding box center [355, 133] width 34 height 6
click at [359, 153] on div "properly" at bounding box center [358, 151] width 52 height 18
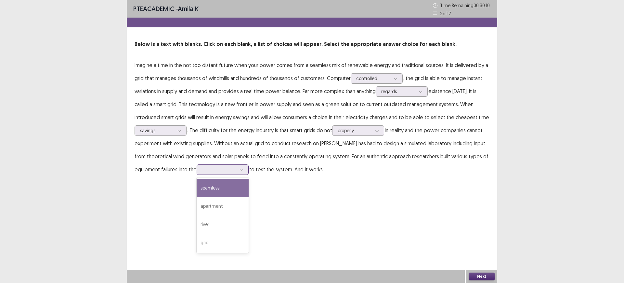
click at [228, 167] on div at bounding box center [219, 169] width 34 height 6
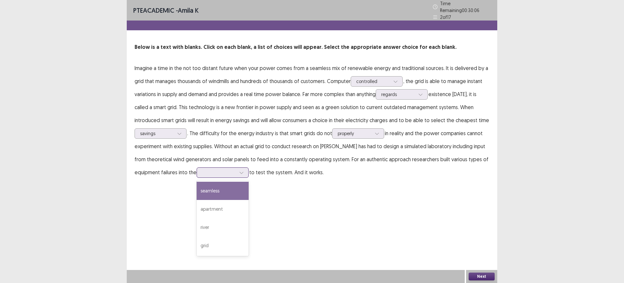
click at [220, 191] on div "seamless" at bounding box center [223, 190] width 52 height 18
click at [475, 275] on button "Next" at bounding box center [482, 276] width 26 height 8
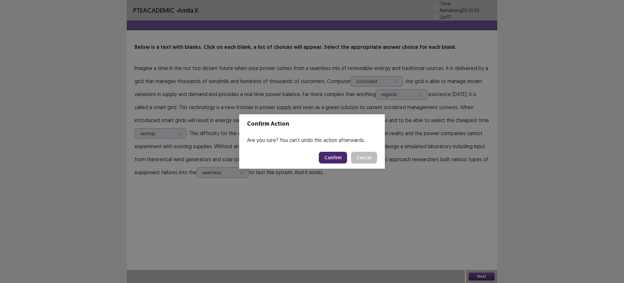
click at [338, 160] on button "Confirm" at bounding box center [333, 158] width 28 height 12
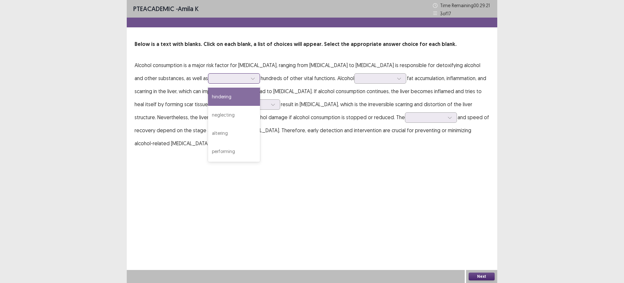
click at [214, 75] on div at bounding box center [231, 78] width 34 height 6
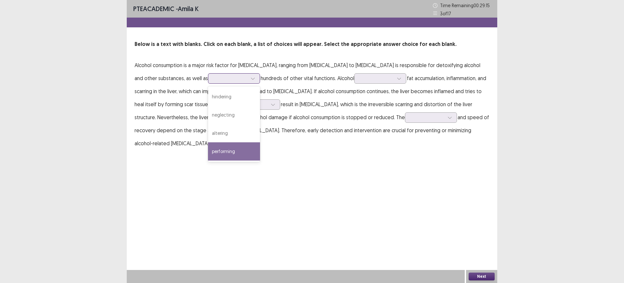
click at [208, 150] on div "performing" at bounding box center [234, 151] width 52 height 18
click at [214, 80] on div at bounding box center [231, 78] width 34 height 6
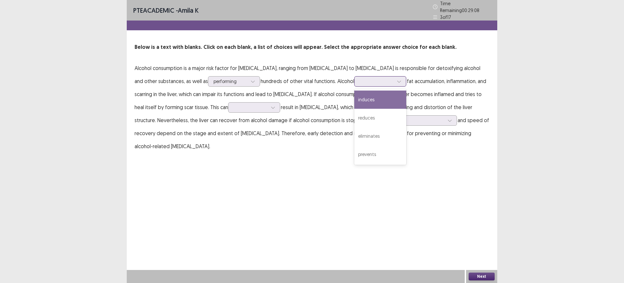
click at [360, 78] on div at bounding box center [377, 81] width 34 height 6
click at [278, 94] on p "Alcohol consumption is a major risk factor for liver diseases, ranging from fat…" at bounding box center [312, 106] width 355 height 91
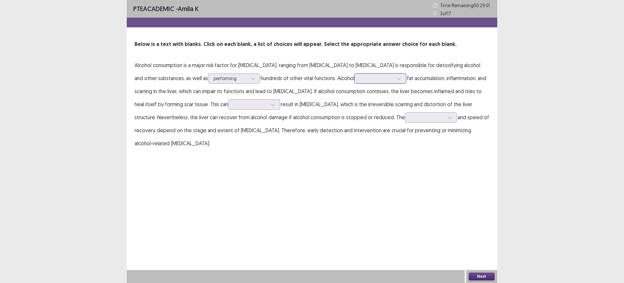
click at [360, 81] on div at bounding box center [377, 78] width 34 height 6
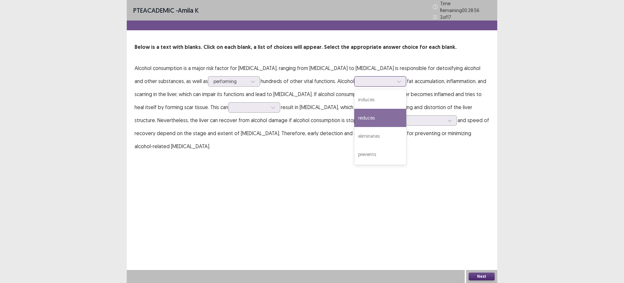
click at [361, 110] on div "reduces" at bounding box center [380, 118] width 52 height 18
click at [363, 78] on div at bounding box center [377, 81] width 34 height 6
click at [362, 112] on div "reduces" at bounding box center [380, 118] width 52 height 18
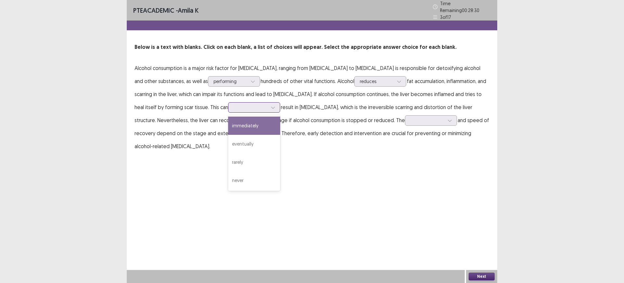
click at [234, 104] on div at bounding box center [251, 107] width 34 height 6
click at [228, 127] on div "immediately" at bounding box center [254, 125] width 52 height 18
click at [234, 102] on div "immediately" at bounding box center [251, 107] width 34 height 10
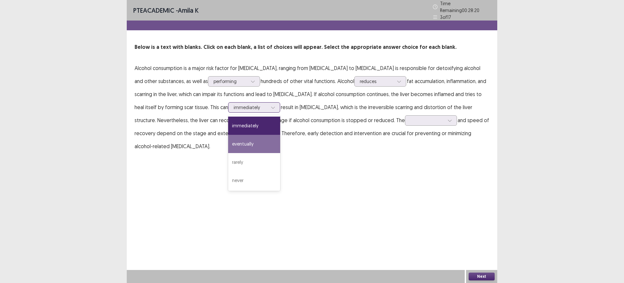
click at [228, 141] on div "eventually" at bounding box center [254, 144] width 52 height 18
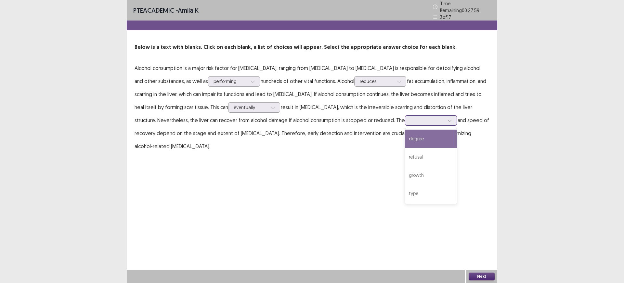
click at [411, 118] on div at bounding box center [428, 120] width 34 height 6
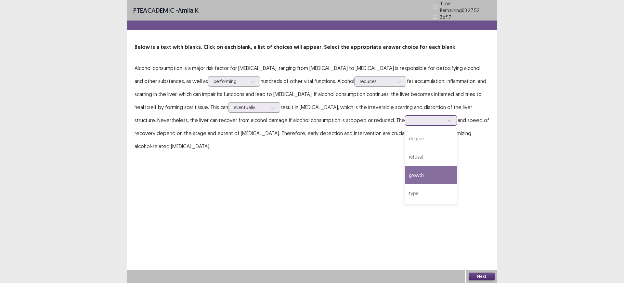
click at [405, 176] on div "growth" at bounding box center [431, 175] width 52 height 18
click at [411, 118] on div at bounding box center [428, 120] width 34 height 6
click at [421, 193] on div "PTE academic - amila k Time Remaining 00 : 27 : 46 3 of 17 Below is a text with…" at bounding box center [312, 141] width 371 height 283
click at [477, 273] on button "Next" at bounding box center [482, 276] width 26 height 8
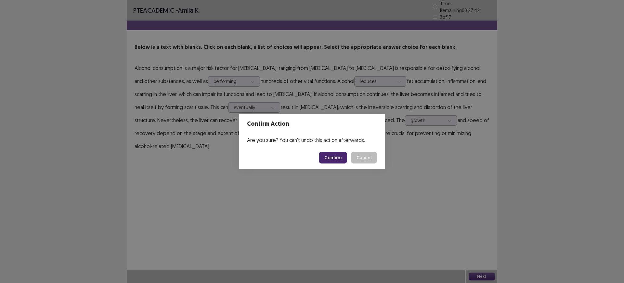
click at [340, 153] on button "Confirm" at bounding box center [333, 158] width 28 height 12
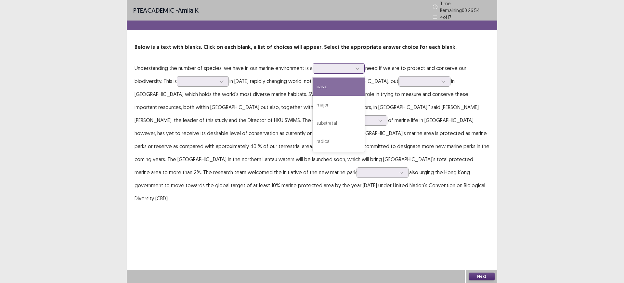
click at [324, 65] on div at bounding box center [335, 68] width 34 height 6
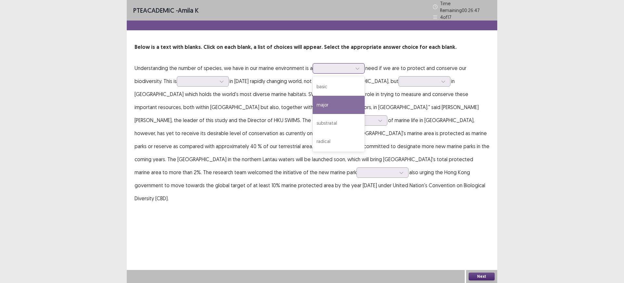
click at [330, 101] on div "major" at bounding box center [339, 105] width 52 height 18
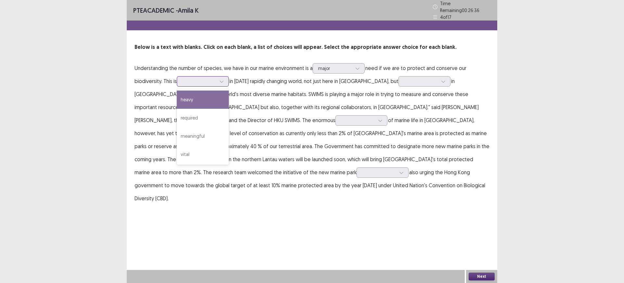
click at [191, 78] on div at bounding box center [199, 81] width 34 height 6
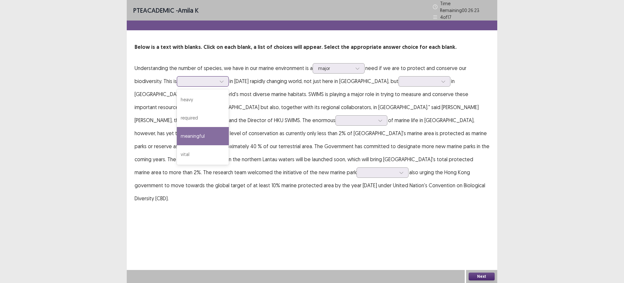
click at [193, 130] on div "meaningful" at bounding box center [203, 136] width 52 height 18
click at [196, 81] on div at bounding box center [199, 81] width 34 height 6
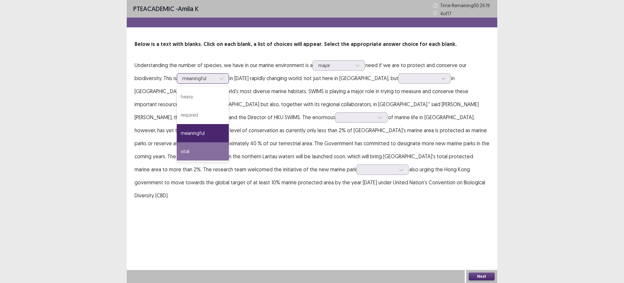
click at [197, 152] on div "vital" at bounding box center [203, 151] width 52 height 18
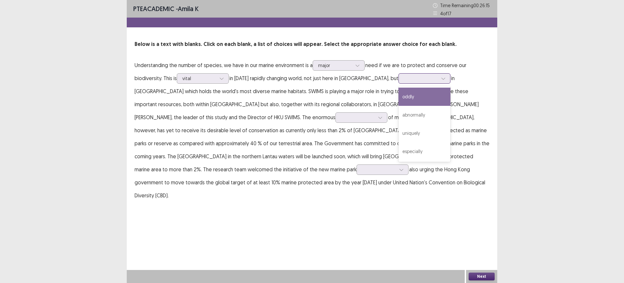
click at [404, 79] on div at bounding box center [421, 77] width 35 height 7
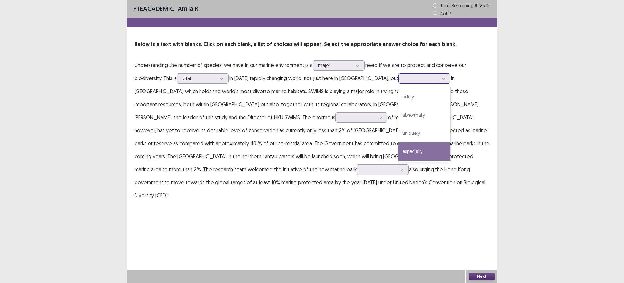
click at [402, 150] on div "especially" at bounding box center [425, 151] width 52 height 18
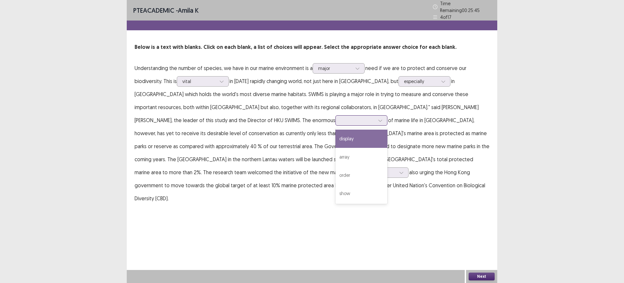
click at [341, 117] on div at bounding box center [358, 120] width 34 height 6
click at [336, 138] on div "display" at bounding box center [362, 138] width 52 height 18
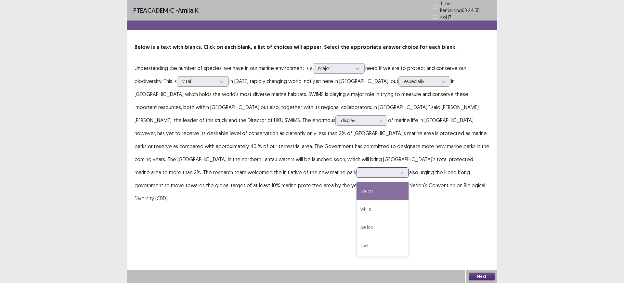
click at [362, 169] on div at bounding box center [379, 172] width 34 height 6
click at [357, 182] on div "space" at bounding box center [383, 190] width 52 height 18
click at [179, 164] on p "Understanding the number of species, we have in our marine environment is a maj…" at bounding box center [312, 132] width 355 height 143
click at [362, 169] on div at bounding box center [379, 172] width 34 height 6
click at [357, 191] on div "space" at bounding box center [383, 190] width 52 height 18
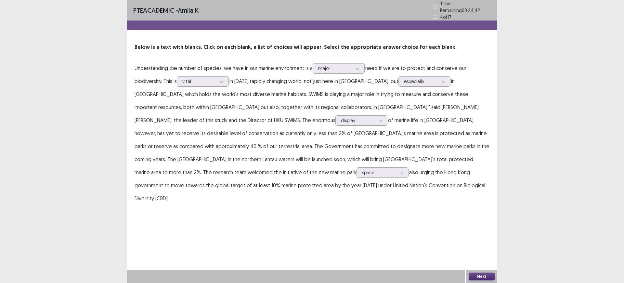
click at [484, 271] on div "Next" at bounding box center [481, 276] width 31 height 13
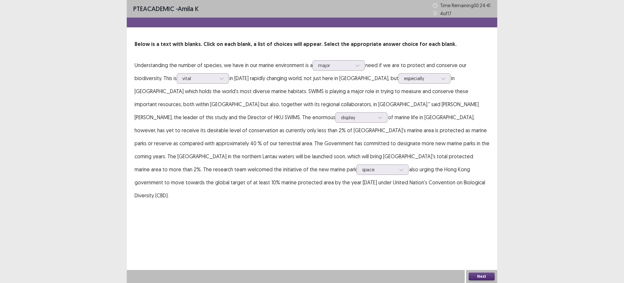
click at [483, 276] on button "Next" at bounding box center [482, 276] width 26 height 8
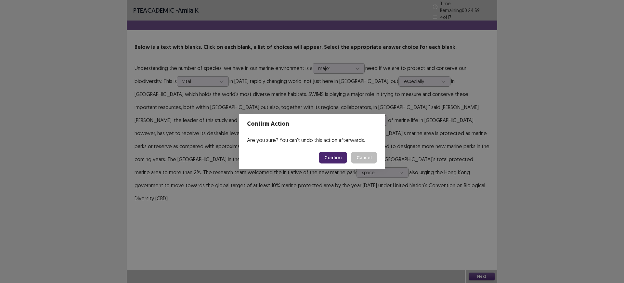
click at [324, 154] on button "Confirm" at bounding box center [333, 158] width 28 height 12
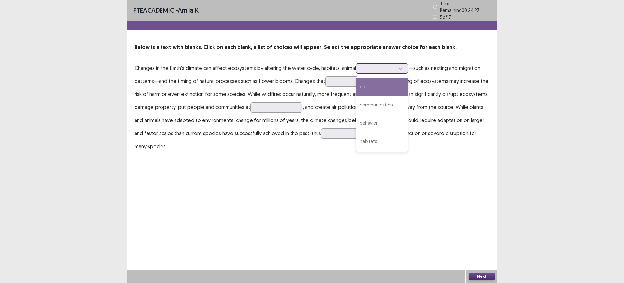
click at [384, 66] on div at bounding box center [379, 68] width 34 height 6
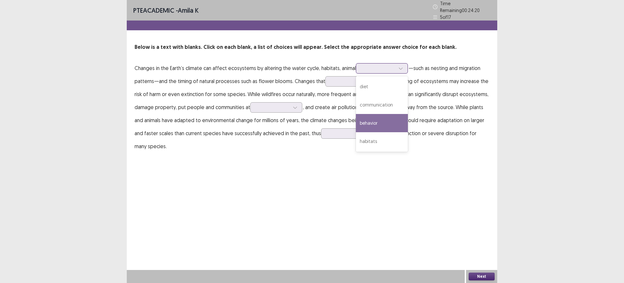
click at [374, 125] on div "behavior" at bounding box center [382, 123] width 52 height 18
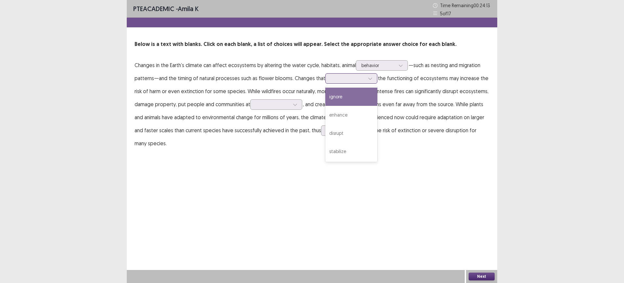
click at [342, 79] on div at bounding box center [348, 78] width 34 height 6
click at [345, 119] on div "enhance" at bounding box center [351, 115] width 52 height 18
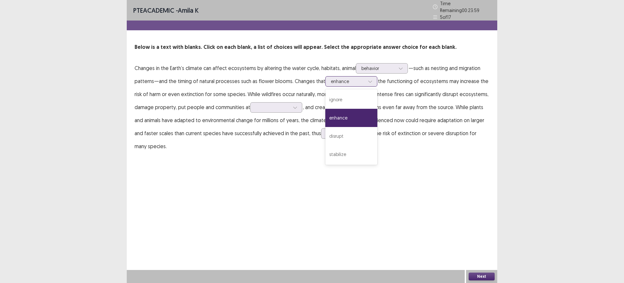
click at [347, 78] on div at bounding box center [348, 81] width 34 height 6
click at [405, 186] on div "PTE academic - amila k Time Remaining 00 : 23 : 56 5 of 17 Below is a text with…" at bounding box center [312, 141] width 371 height 283
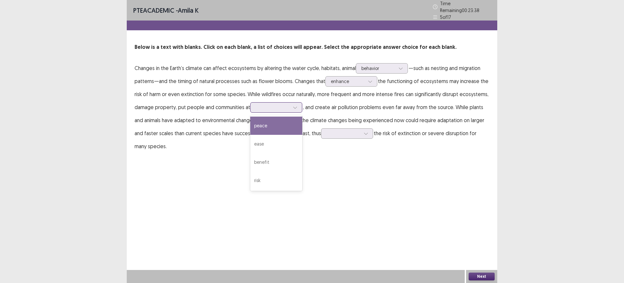
click at [285, 104] on div at bounding box center [273, 107] width 34 height 6
click at [279, 119] on div "peace" at bounding box center [276, 125] width 52 height 18
click at [285, 104] on div at bounding box center [273, 107] width 34 height 6
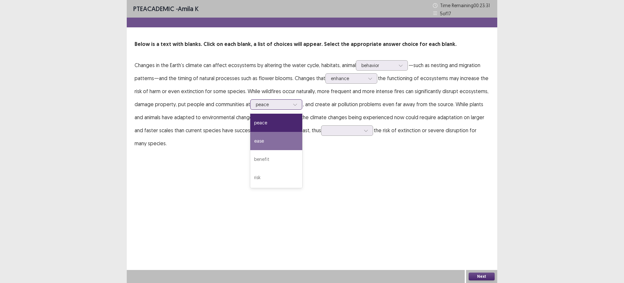
click at [270, 139] on div "ease" at bounding box center [276, 141] width 52 height 18
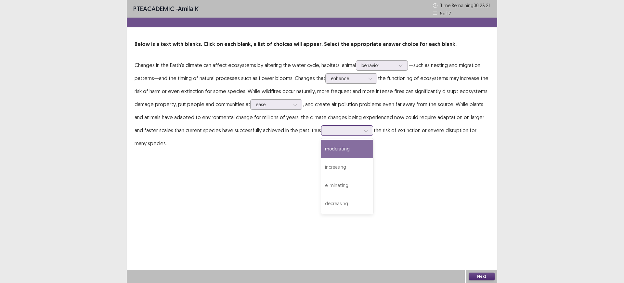
click at [355, 131] on div at bounding box center [344, 130] width 34 height 6
click at [339, 165] on div "increasing" at bounding box center [347, 167] width 52 height 18
click at [481, 272] on button "Next" at bounding box center [482, 276] width 26 height 8
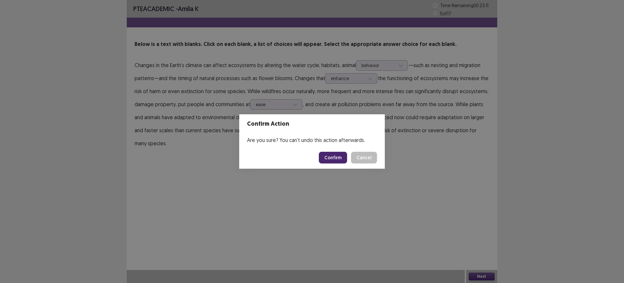
click at [335, 157] on button "Confirm" at bounding box center [333, 158] width 28 height 12
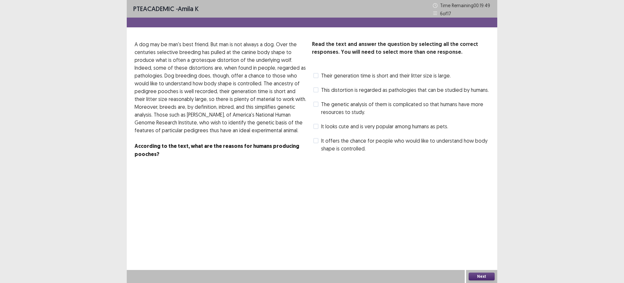
click at [317, 75] on span at bounding box center [315, 75] width 5 height 5
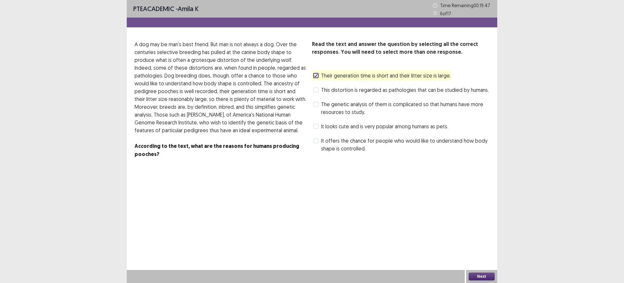
click at [317, 89] on span at bounding box center [315, 89] width 5 height 5
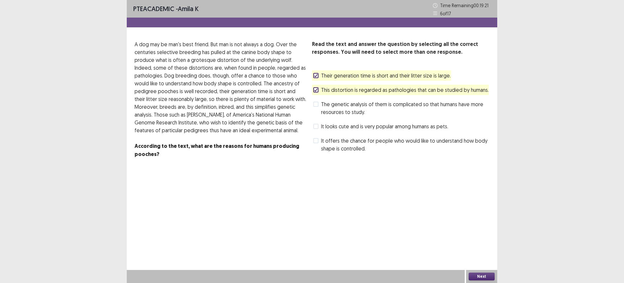
click at [483, 273] on button "Next" at bounding box center [482, 276] width 26 height 8
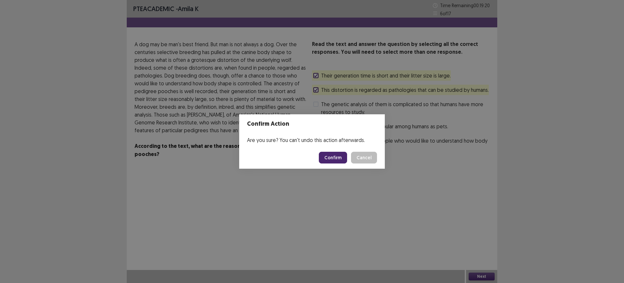
click at [336, 159] on button "Confirm" at bounding box center [333, 158] width 28 height 12
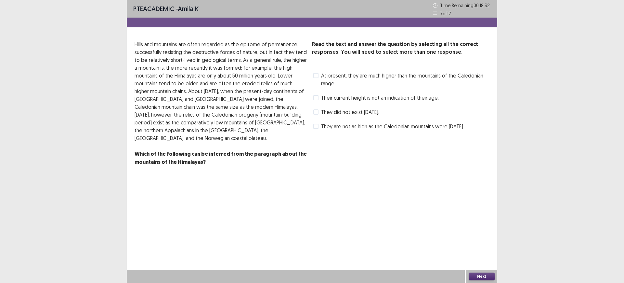
drag, startPoint x: 312, startPoint y: 41, endPoint x: 373, endPoint y: 73, distance: 68.9
click at [373, 73] on div "Read the text and answer the question by selecting all the correct responses. Y…" at bounding box center [312, 106] width 371 height 133
click at [322, 79] on span "At present, they are much higher than the mountains of the Caledonian range." at bounding box center [405, 80] width 168 height 16
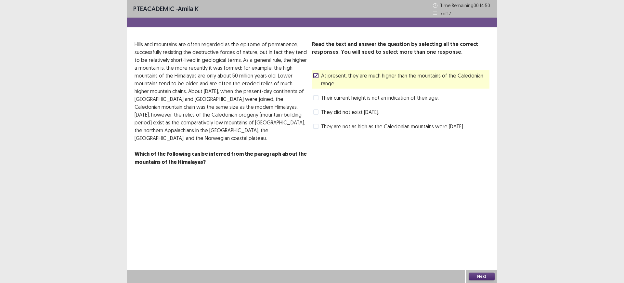
click at [315, 110] on span at bounding box center [315, 111] width 5 height 5
click at [480, 273] on button "Next" at bounding box center [482, 276] width 26 height 8
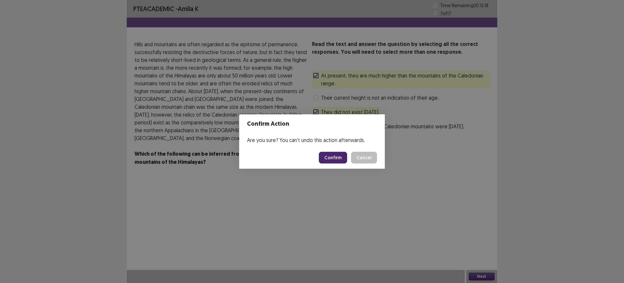
click at [334, 157] on button "Confirm" at bounding box center [333, 158] width 28 height 12
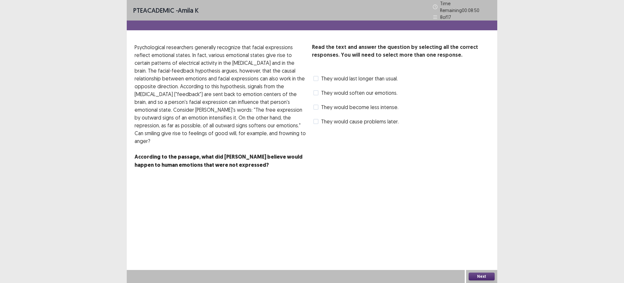
click at [324, 76] on span "They would last longer than usual." at bounding box center [359, 78] width 77 height 8
click at [318, 90] on span at bounding box center [315, 92] width 5 height 5
click at [478, 274] on button "Next" at bounding box center [482, 276] width 26 height 8
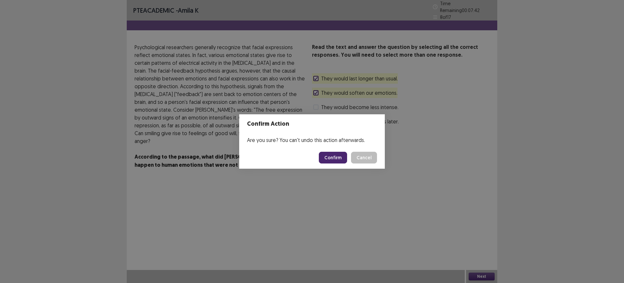
click at [332, 158] on button "Confirm" at bounding box center [333, 158] width 28 height 12
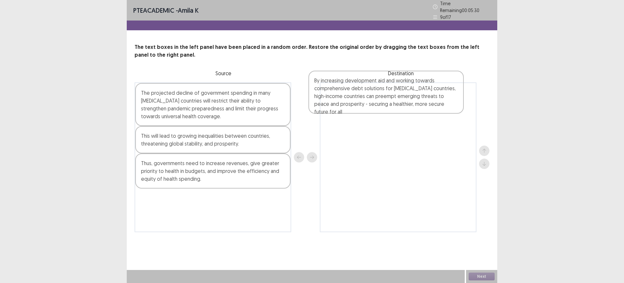
drag, startPoint x: 193, startPoint y: 211, endPoint x: 381, endPoint y: 98, distance: 219.5
click at [381, 98] on div "The projected decline of government spending in many low income countries will …" at bounding box center [312, 157] width 355 height 150
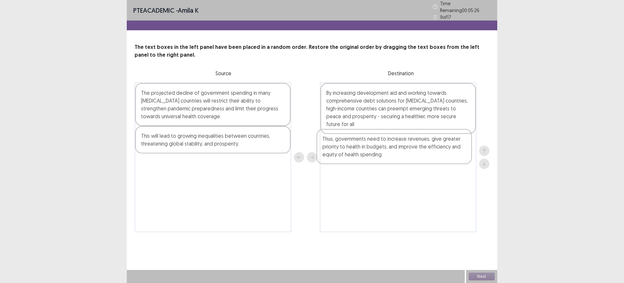
drag, startPoint x: 256, startPoint y: 163, endPoint x: 444, endPoint y: 138, distance: 189.8
click at [444, 138] on div "The projected decline of government spending in many low income countries will …" at bounding box center [312, 157] width 355 height 150
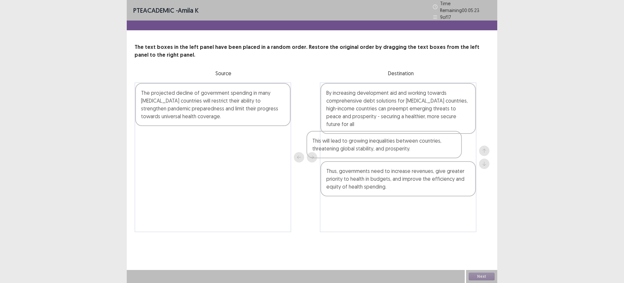
drag, startPoint x: 267, startPoint y: 140, endPoint x: 457, endPoint y: 139, distance: 189.9
click at [457, 139] on div "The projected decline of government spending in many low income countries will …" at bounding box center [312, 157] width 355 height 150
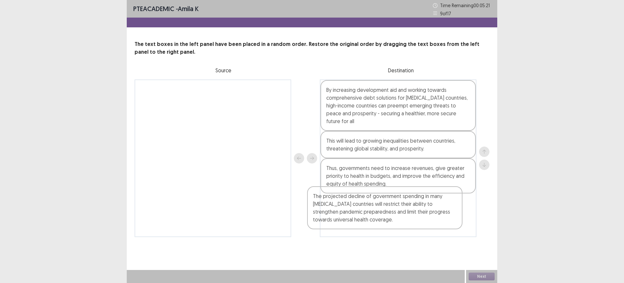
drag, startPoint x: 229, startPoint y: 105, endPoint x: 405, endPoint y: 211, distance: 206.1
click at [405, 211] on div "The projected decline of government spending in many low income countries will …" at bounding box center [312, 157] width 355 height 157
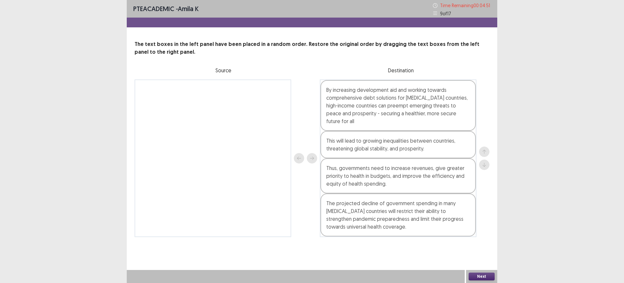
click at [481, 272] on button "Next" at bounding box center [482, 276] width 26 height 8
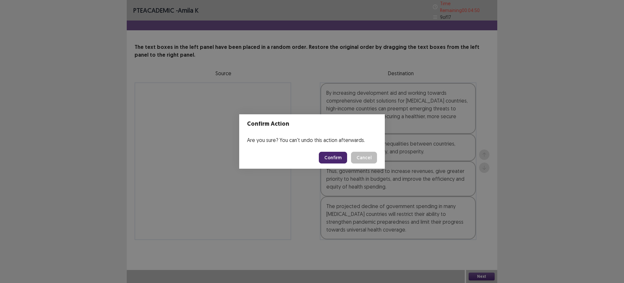
click at [328, 158] on button "Confirm" at bounding box center [333, 158] width 28 height 12
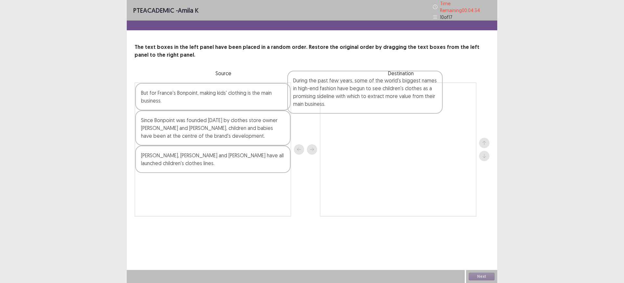
drag, startPoint x: 222, startPoint y: 119, endPoint x: 377, endPoint y: 110, distance: 154.7
click at [377, 110] on div "During the past few years, some of the world's biggest names in high-end fashio…" at bounding box center [312, 149] width 355 height 134
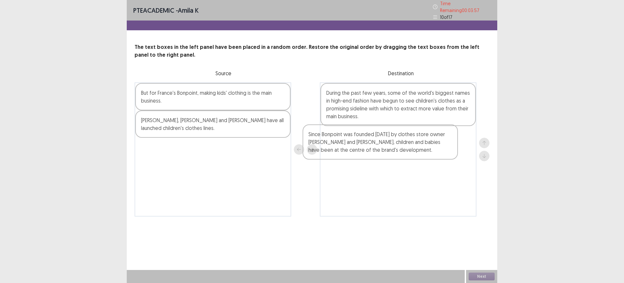
drag, startPoint x: 220, startPoint y: 123, endPoint x: 393, endPoint y: 136, distance: 173.5
click at [393, 136] on div "But for France's Bonpoint, making kids' clothing is the main business. Since Bo…" at bounding box center [312, 149] width 355 height 134
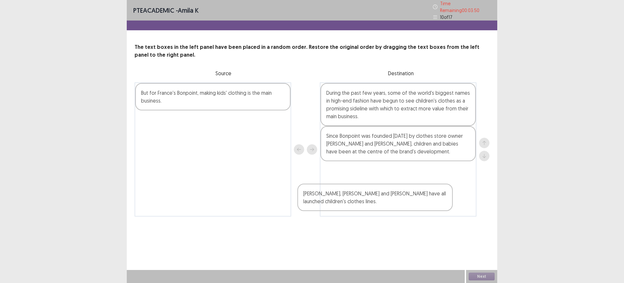
drag, startPoint x: 228, startPoint y: 124, endPoint x: 400, endPoint y: 198, distance: 187.3
click at [400, 198] on div "But for France's Bonpoint, making kids' clothing is the main business. Jean Pau…" at bounding box center [312, 149] width 355 height 134
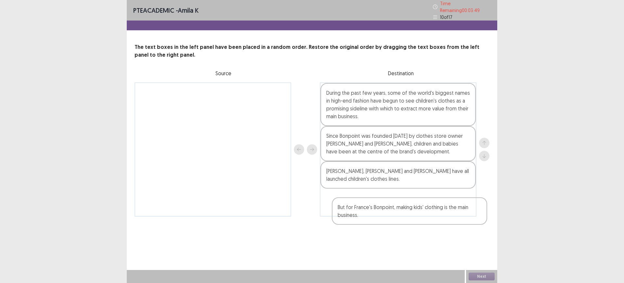
drag, startPoint x: 217, startPoint y: 96, endPoint x: 432, endPoint y: 221, distance: 248.6
click at [432, 221] on div "PTE academic - amila k Time Remaining 00 : 03 : 49 10 of 17 The text boxes in t…" at bounding box center [312, 114] width 371 height 229
click at [481, 273] on button "Next" at bounding box center [482, 276] width 26 height 8
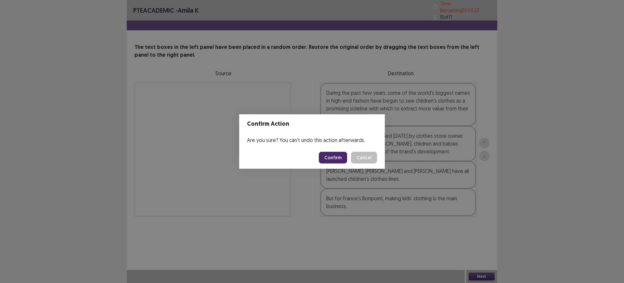
click at [325, 158] on button "Confirm" at bounding box center [333, 158] width 28 height 12
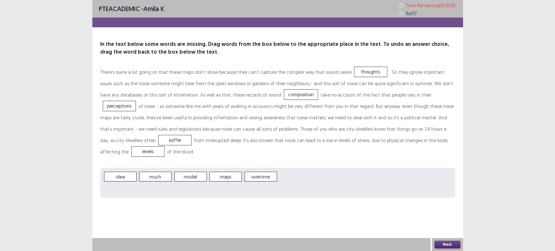
click at [440, 244] on button "Next" at bounding box center [447, 245] width 26 height 8
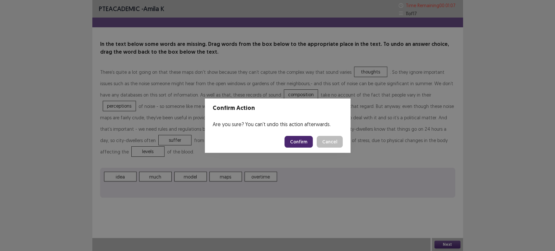
click at [300, 145] on button "Confirm" at bounding box center [299, 142] width 28 height 12
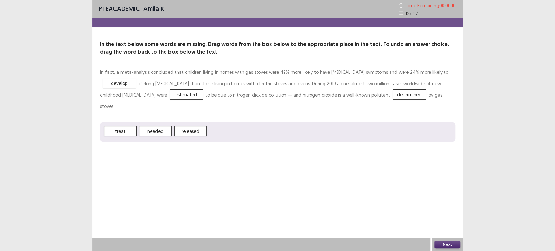
click at [441, 243] on button "Next" at bounding box center [447, 245] width 26 height 8
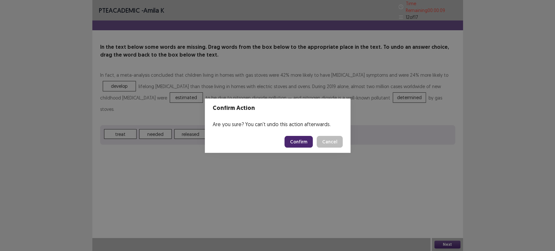
click at [298, 143] on button "Confirm" at bounding box center [299, 142] width 28 height 12
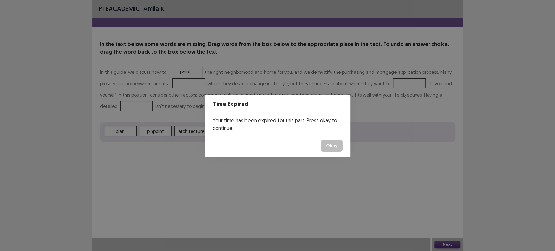
click at [328, 142] on button "Okay" at bounding box center [332, 146] width 22 height 12
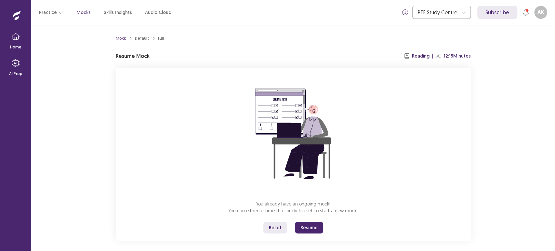
click at [307, 226] on button "Resume" at bounding box center [309, 228] width 28 height 12
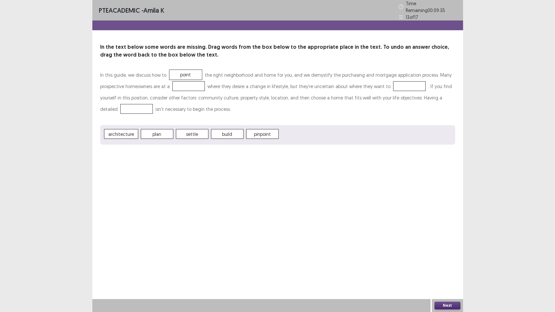
click at [190, 130] on span "settle" at bounding box center [192, 134] width 33 height 10
click at [203, 101] on p "In this guide, we discuss how to point the right neighborhood and home for you,…" at bounding box center [277, 92] width 355 height 46
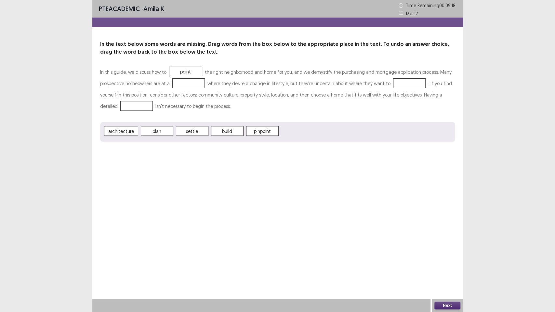
drag, startPoint x: 203, startPoint y: 101, endPoint x: 176, endPoint y: 67, distance: 43.3
click at [176, 67] on p "In this guide, we discuss how to point the right neighborhood and home for you,…" at bounding box center [277, 89] width 355 height 46
click at [440, 282] on button "Next" at bounding box center [447, 306] width 26 height 8
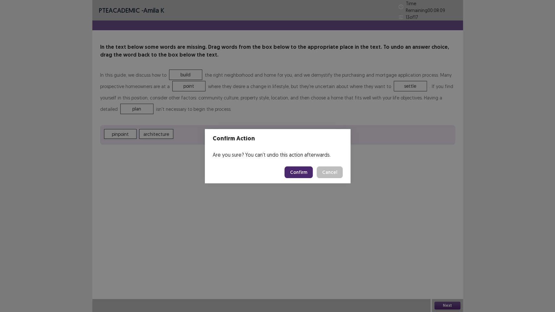
click at [296, 169] on button "Confirm" at bounding box center [299, 172] width 28 height 12
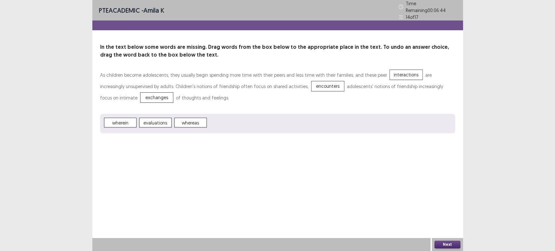
click at [438, 240] on div "Next" at bounding box center [447, 244] width 31 height 13
click at [442, 245] on button "Next" at bounding box center [447, 245] width 26 height 8
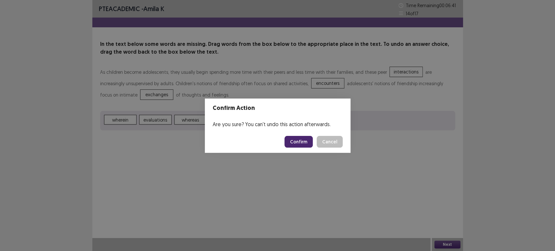
click at [300, 142] on button "Confirm" at bounding box center [299, 142] width 28 height 12
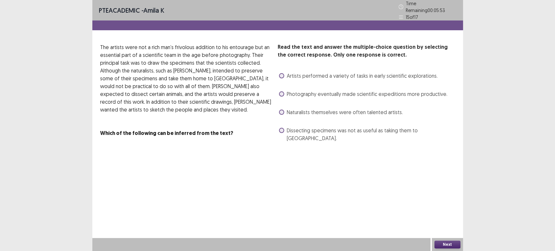
click at [182, 44] on p "The artists were not a rich man’s frivolous addition to his entourage but an es…" at bounding box center [186, 78] width 172 height 70
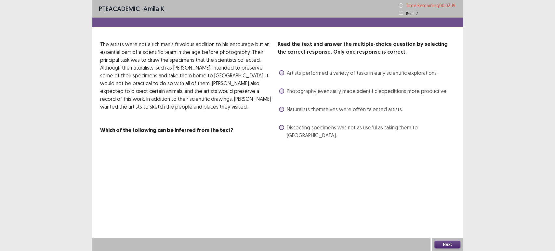
click at [283, 92] on span at bounding box center [281, 90] width 5 height 5
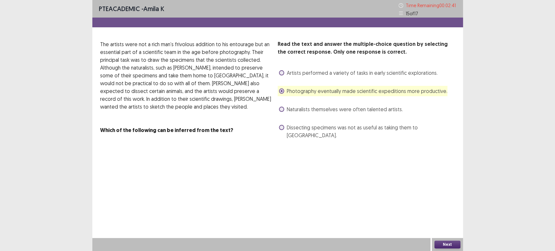
click at [281, 108] on span at bounding box center [281, 109] width 5 height 5
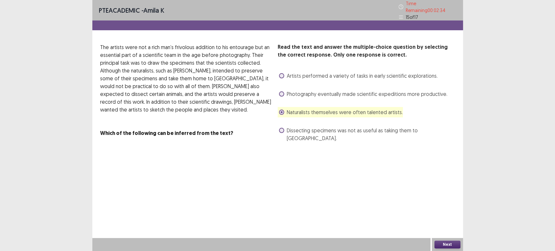
click at [448, 244] on button "Next" at bounding box center [447, 245] width 26 height 8
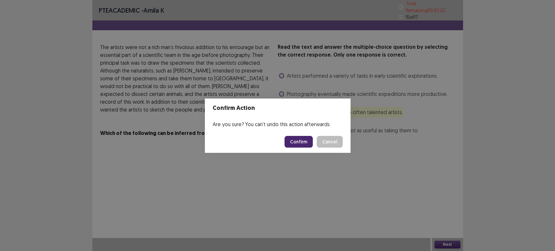
click at [291, 142] on button "Confirm" at bounding box center [299, 142] width 28 height 12
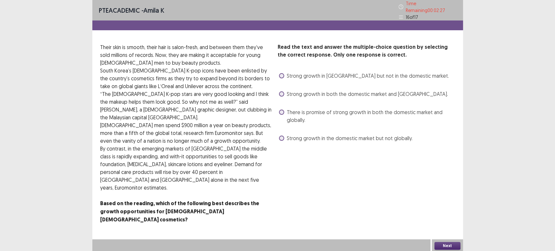
click at [282, 73] on span at bounding box center [281, 75] width 5 height 5
click at [286, 91] on label "Strong growth in both the domestic market and Asia." at bounding box center [363, 94] width 169 height 8
click at [284, 110] on span at bounding box center [281, 112] width 5 height 5
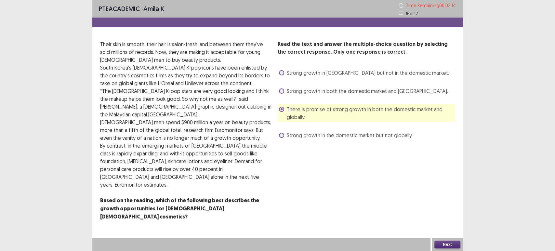
click at [445, 245] on button "Next" at bounding box center [447, 245] width 26 height 8
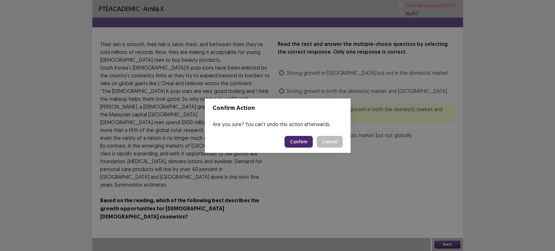
click at [296, 136] on button "Confirm" at bounding box center [299, 142] width 28 height 12
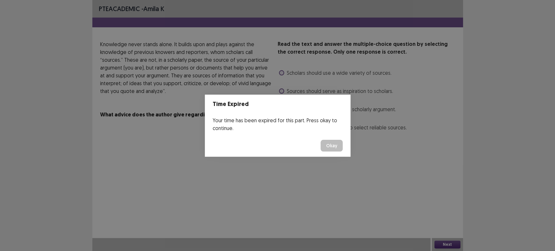
click at [330, 146] on button "Okay" at bounding box center [332, 146] width 22 height 12
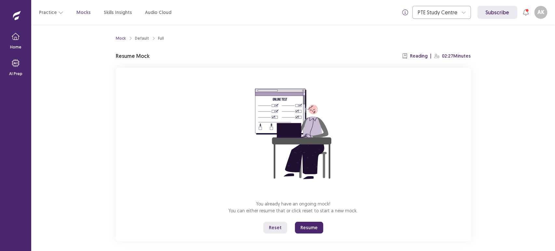
click at [311, 226] on button "Resume" at bounding box center [309, 228] width 28 height 12
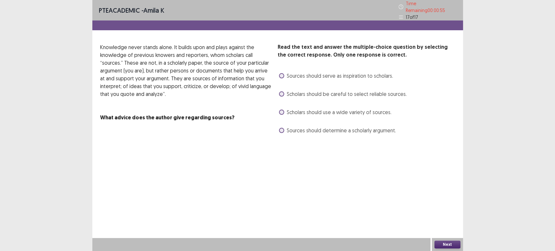
drag, startPoint x: 288, startPoint y: 87, endPoint x: 256, endPoint y: 78, distance: 33.9
click at [256, 78] on div "Read the text and answer the multiple-choice question by selecting the correct …" at bounding box center [277, 89] width 371 height 92
click at [287, 76] on span "Sources should serve as inspiration to scholars." at bounding box center [340, 76] width 106 height 8
click at [441, 244] on button "Next" at bounding box center [447, 245] width 26 height 8
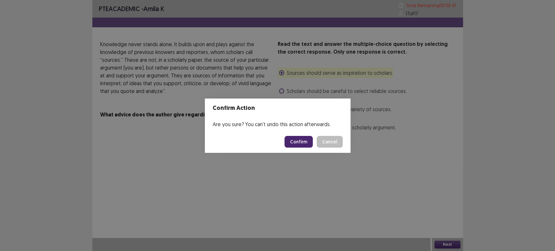
click at [295, 141] on button "Confirm" at bounding box center [299, 142] width 28 height 12
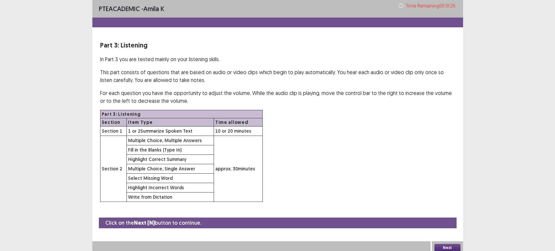
scroll to position [3, 0]
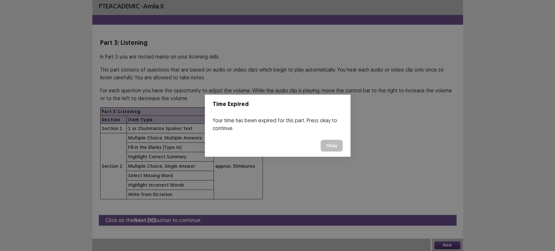
click at [329, 148] on button "Okay" at bounding box center [332, 146] width 22 height 12
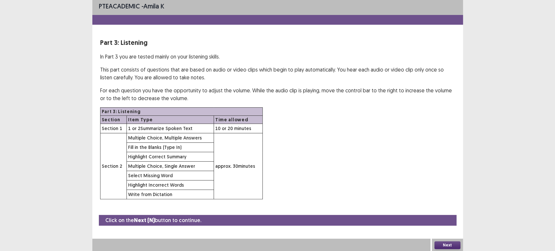
click at [447, 246] on button "Next" at bounding box center [447, 245] width 26 height 8
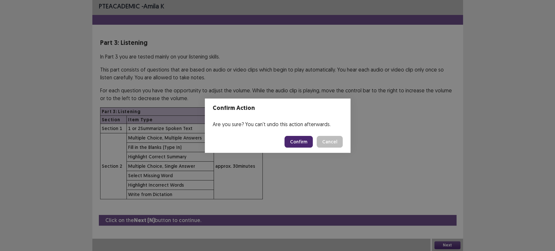
click at [297, 144] on button "Confirm" at bounding box center [299, 142] width 28 height 12
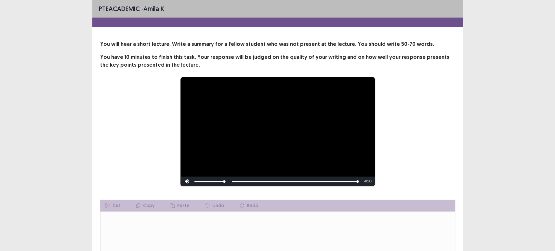
scroll to position [72, 0]
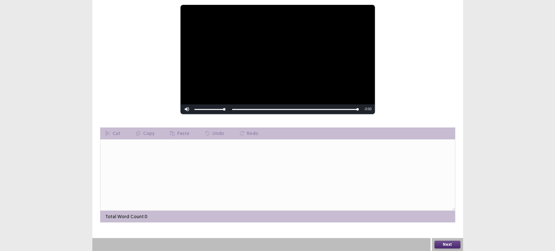
click at [440, 243] on button "Next" at bounding box center [447, 245] width 26 height 8
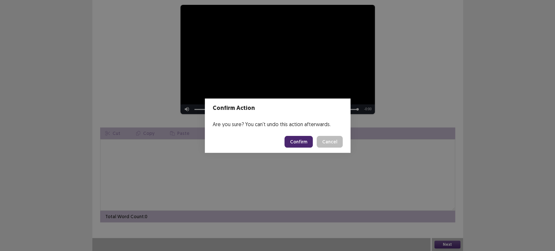
click at [325, 143] on button "Cancel" at bounding box center [330, 142] width 26 height 12
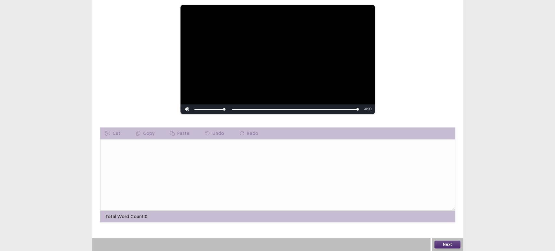
scroll to position [0, 0]
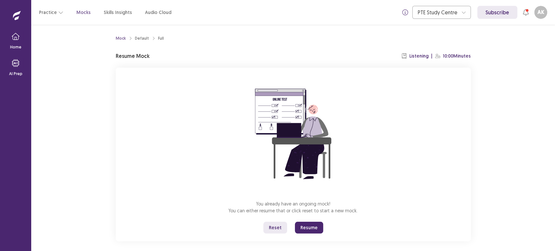
click at [309, 230] on button "Resume" at bounding box center [309, 228] width 28 height 12
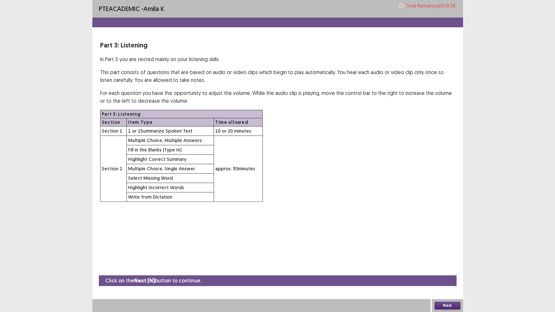
click at [445, 251] on button "Next" at bounding box center [447, 306] width 26 height 8
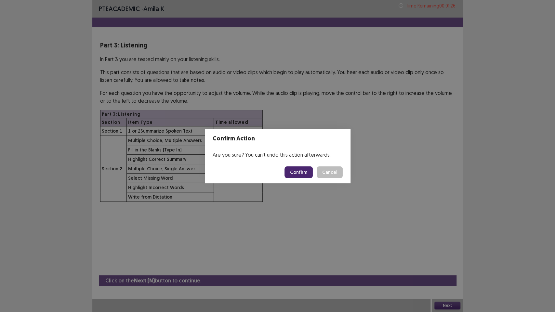
click at [305, 173] on button "Confirm" at bounding box center [299, 172] width 28 height 12
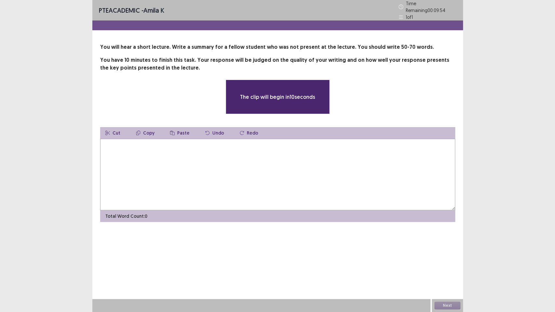
click at [118, 147] on textarea at bounding box center [277, 175] width 355 height 72
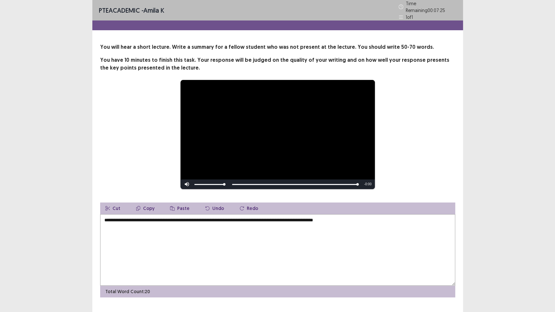
click at [325, 219] on textarea "**********" at bounding box center [277, 250] width 355 height 72
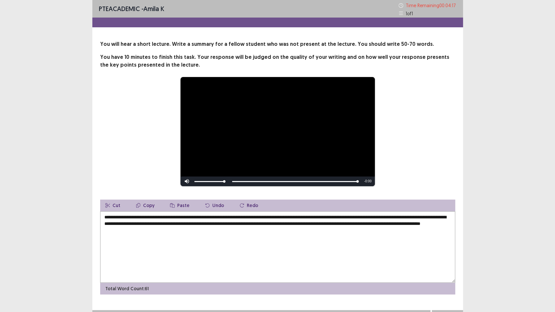
scroll to position [11, 0]
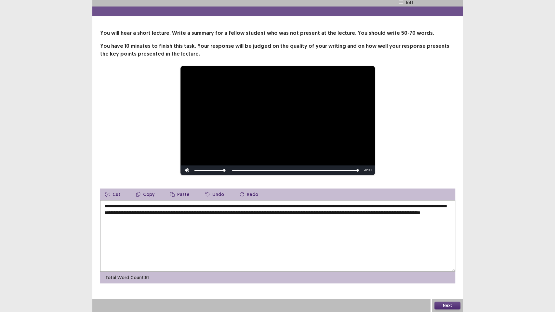
type textarea "**********"
click at [442, 251] on button "Next" at bounding box center [447, 306] width 26 height 8
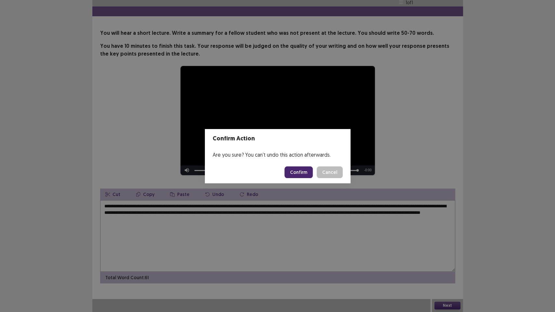
click at [296, 171] on button "Confirm" at bounding box center [299, 172] width 28 height 12
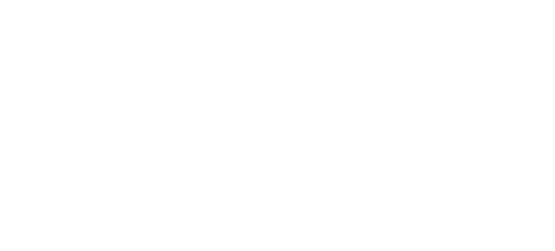
scroll to position [0, 0]
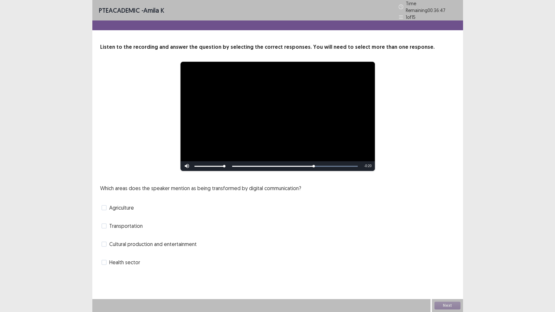
click at [103, 242] on span at bounding box center [103, 244] width 5 height 5
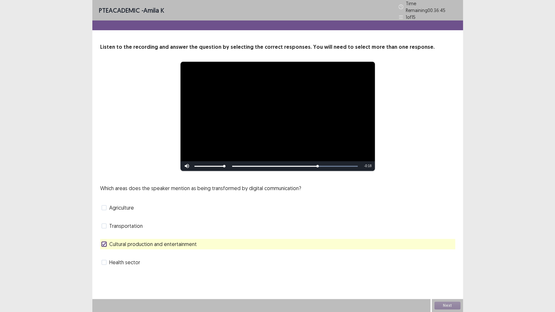
click at [105, 251] on span at bounding box center [103, 262] width 5 height 5
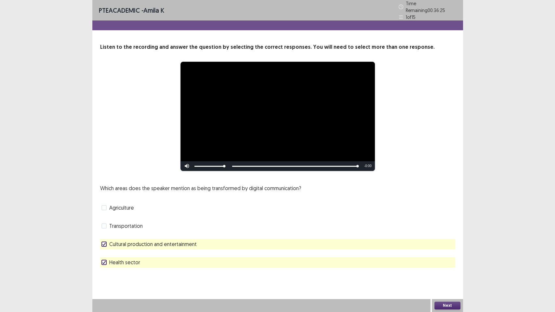
click at [438, 251] on button "Next" at bounding box center [447, 306] width 26 height 8
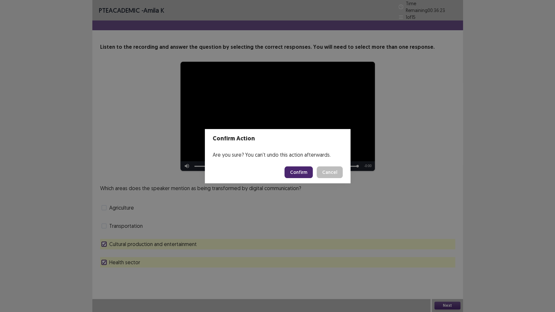
click at [294, 174] on button "Confirm" at bounding box center [299, 172] width 28 height 12
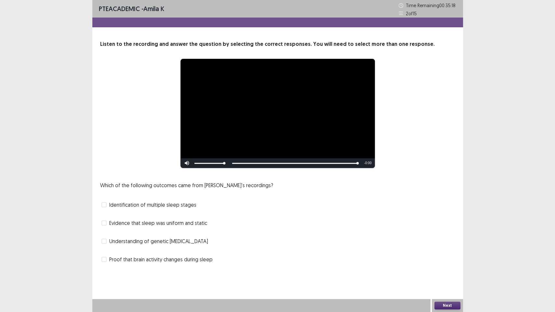
click at [105, 205] on span at bounding box center [103, 204] width 5 height 5
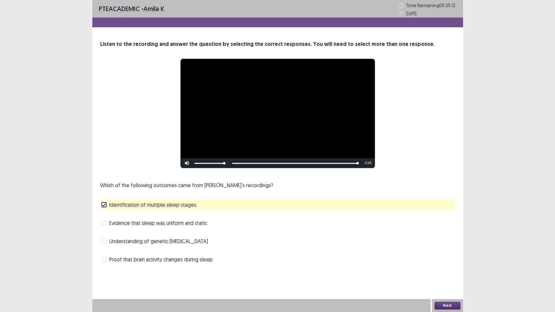
click at [104, 251] on span at bounding box center [103, 259] width 5 height 5
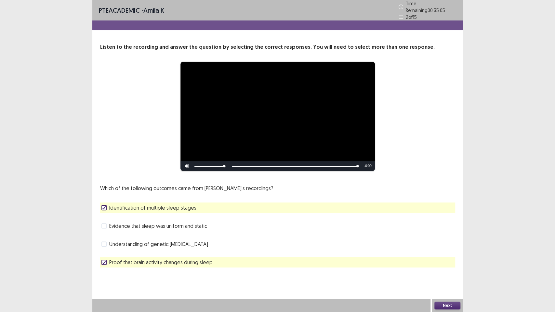
click at [109, 240] on span "Understanding of genetic [MEDICAL_DATA]" at bounding box center [158, 244] width 99 height 8
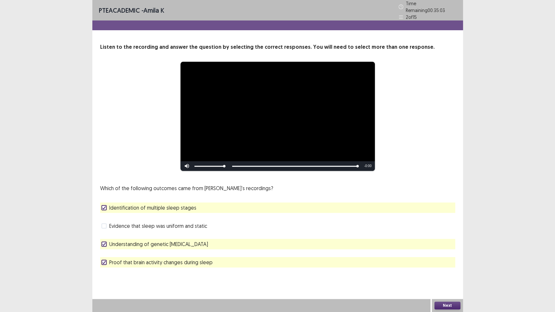
click at [441, 251] on button "Next" at bounding box center [447, 306] width 26 height 8
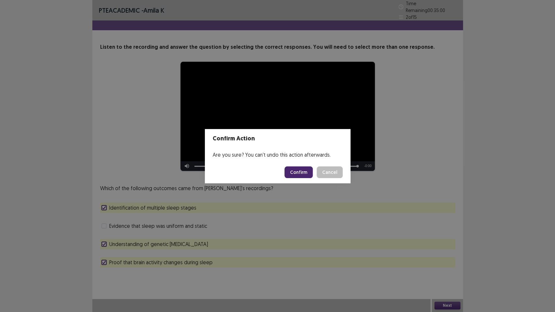
click at [320, 173] on button "Cancel" at bounding box center [330, 172] width 26 height 12
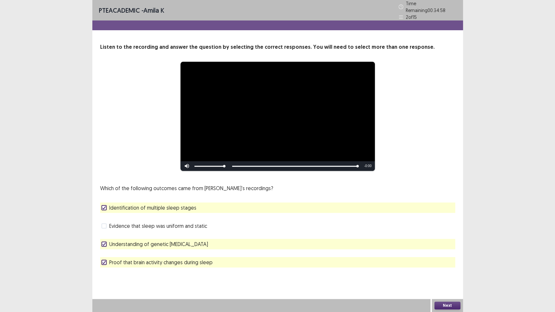
click at [106, 243] on span at bounding box center [103, 244] width 5 height 5
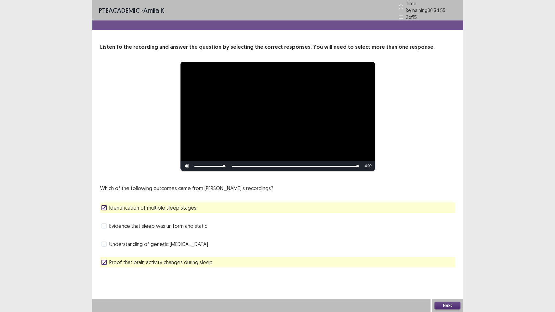
click at [442, 251] on button "Next" at bounding box center [447, 306] width 26 height 8
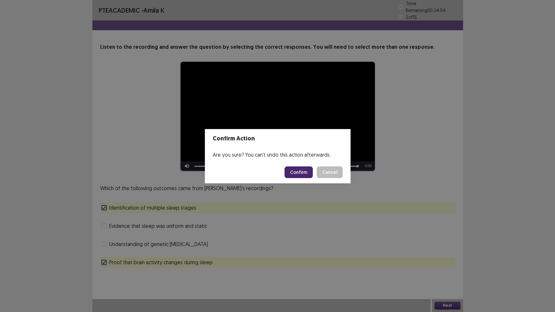
click at [299, 168] on button "Confirm" at bounding box center [299, 172] width 28 height 12
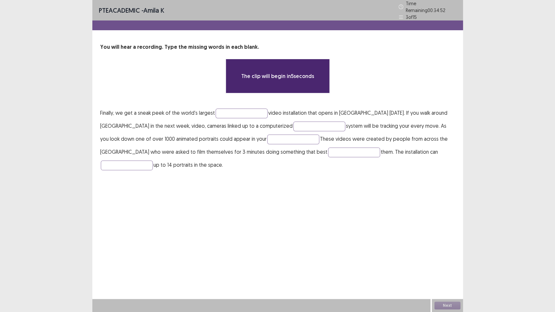
click at [234, 117] on p "Finally, we get a sneak peek of the world's largest video installation that ope…" at bounding box center [277, 138] width 355 height 65
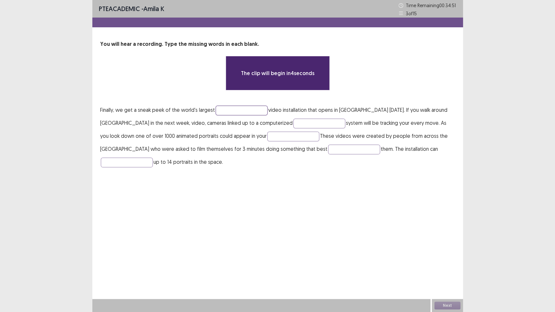
click at [224, 111] on input "text" at bounding box center [242, 111] width 52 height 10
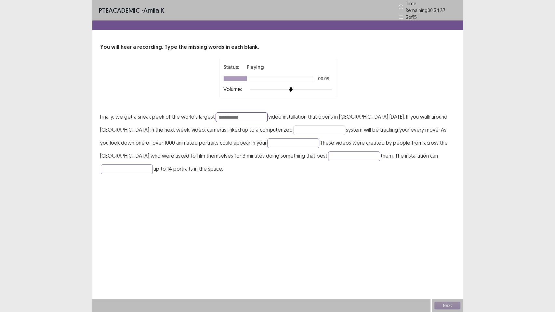
type input "**********"
click at [293, 127] on input "text" at bounding box center [319, 131] width 52 height 10
type input "*"
type input "**********"
click at [267, 140] on input "text" at bounding box center [293, 144] width 52 height 10
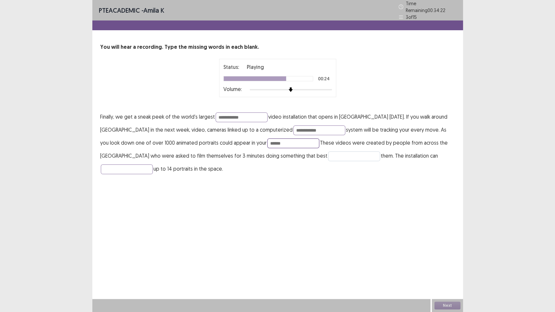
type input "******"
click at [328, 152] on input "text" at bounding box center [354, 157] width 52 height 10
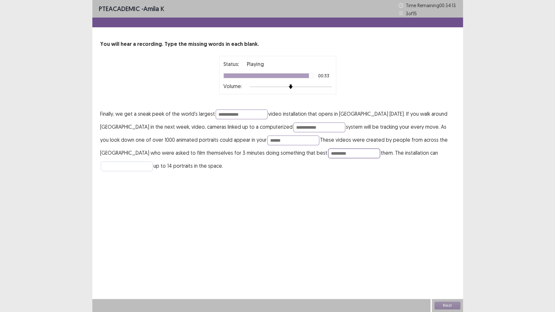
type input "*********"
click at [153, 162] on input "text" at bounding box center [127, 167] width 52 height 10
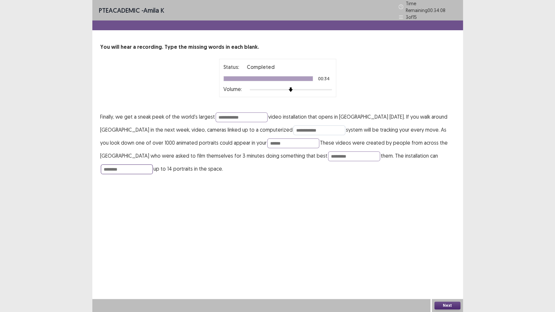
type input "*******"
click at [293, 127] on input "**********" at bounding box center [319, 131] width 52 height 10
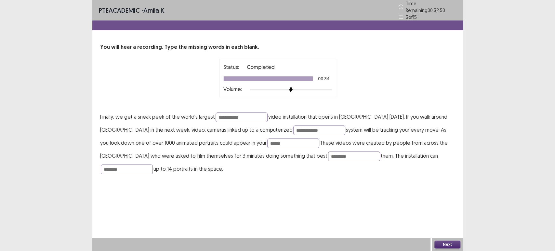
click at [255, 122] on p "**********" at bounding box center [277, 142] width 355 height 65
click at [293, 127] on input "**********" at bounding box center [319, 131] width 52 height 10
type input "**********"
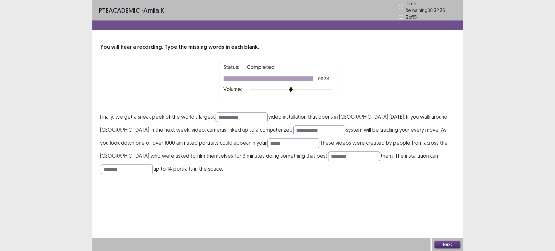
click at [438, 243] on button "Next" at bounding box center [447, 245] width 26 height 8
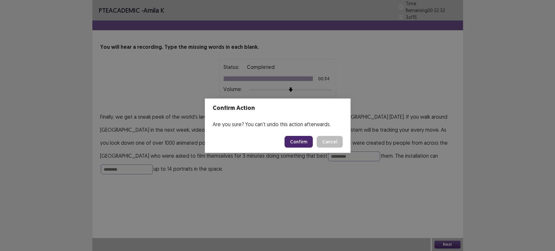
click at [303, 139] on button "Confirm" at bounding box center [299, 142] width 28 height 12
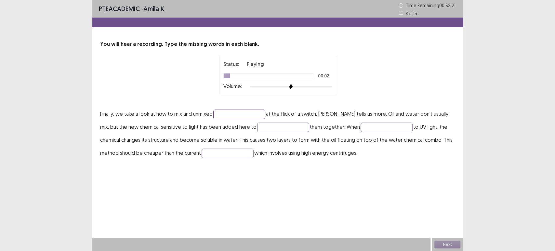
click at [243, 116] on input "text" at bounding box center [239, 115] width 52 height 10
type input "*******"
click at [257, 127] on input "text" at bounding box center [283, 128] width 52 height 10
click at [257, 129] on input "text" at bounding box center [283, 128] width 52 height 10
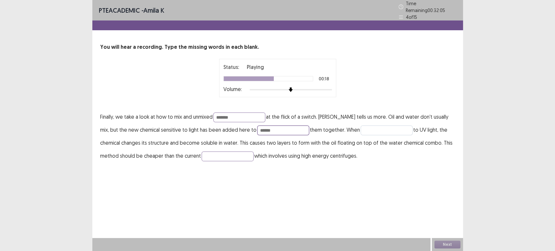
type input "******"
click at [361, 128] on input "*" at bounding box center [387, 131] width 52 height 10
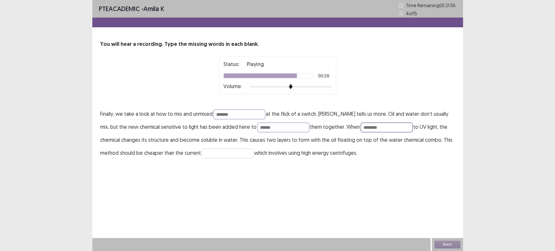
type input "********"
click at [209, 153] on input "text" at bounding box center [228, 154] width 52 height 10
type input "**********"
click at [257, 127] on input "******" at bounding box center [283, 128] width 52 height 10
type input "*****"
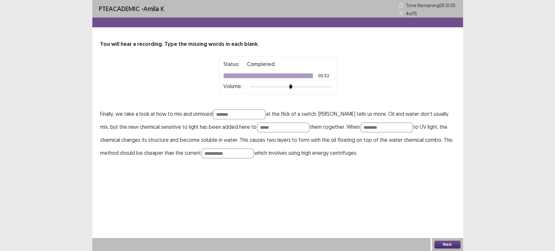
click at [440, 241] on button "Next" at bounding box center [447, 245] width 26 height 8
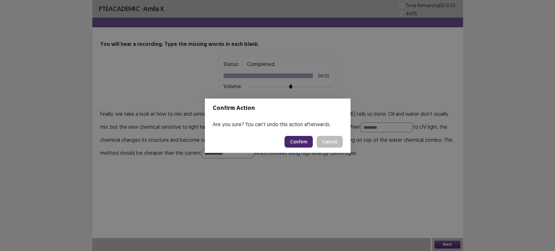
click at [298, 142] on button "Confirm" at bounding box center [299, 142] width 28 height 12
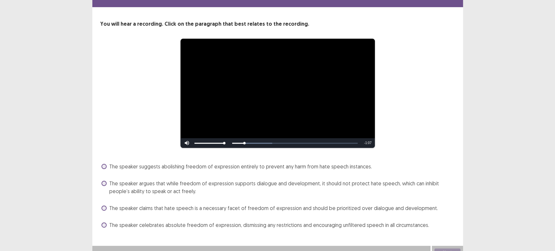
scroll to position [26, 0]
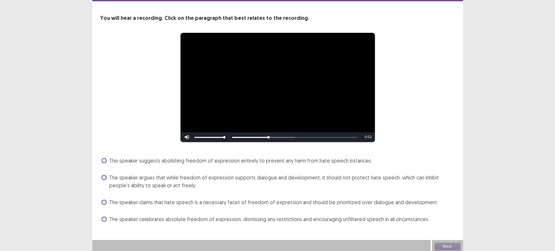
click at [106, 160] on span at bounding box center [103, 160] width 5 height 5
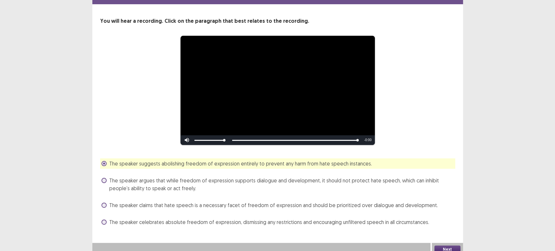
click at [105, 178] on span at bounding box center [103, 180] width 5 height 5
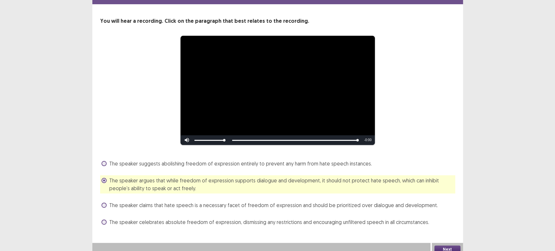
click at [447, 248] on button "Next" at bounding box center [447, 249] width 26 height 8
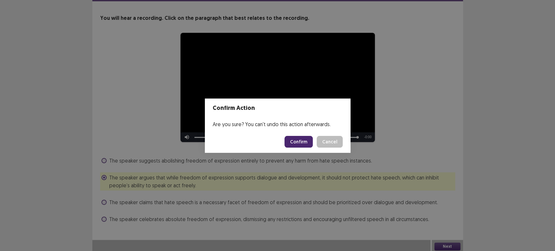
click at [297, 142] on button "Confirm" at bounding box center [299, 142] width 28 height 12
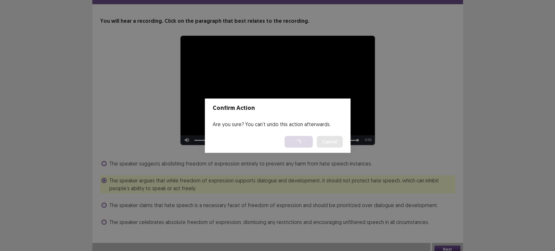
scroll to position [0, 0]
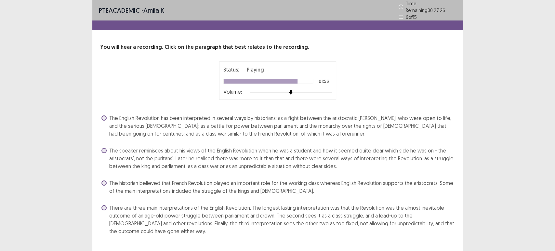
click at [289, 164] on span "The speaker reminisces about his views of the English Revolution when he was a …" at bounding box center [282, 158] width 346 height 23
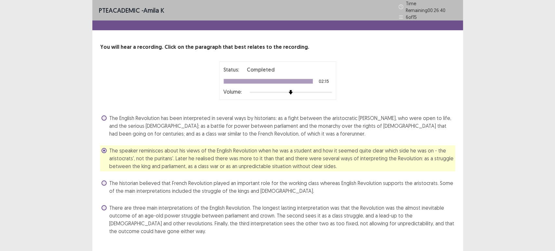
scroll to position [11, 0]
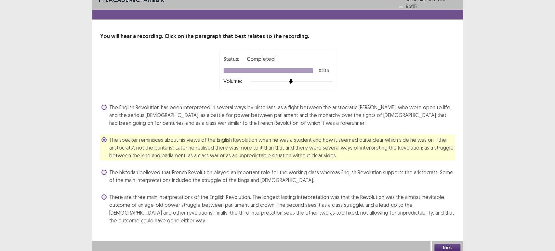
click at [441, 244] on button "Next" at bounding box center [447, 248] width 26 height 8
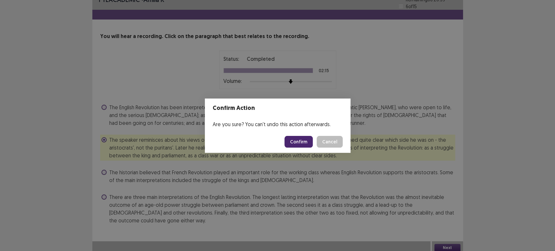
click at [294, 144] on button "Confirm" at bounding box center [299, 142] width 28 height 12
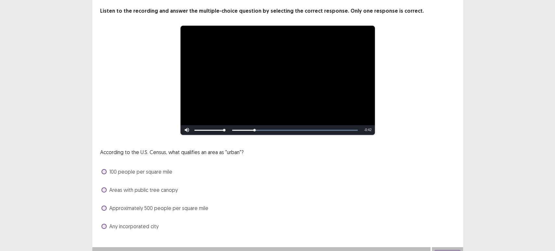
scroll to position [38, 0]
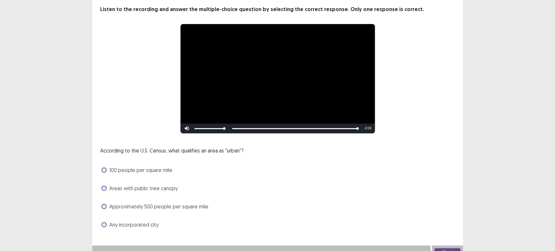
drag, startPoint x: 178, startPoint y: 184, endPoint x: 183, endPoint y: 189, distance: 7.4
click at [183, 189] on div "Areas with public tree canopy" at bounding box center [277, 188] width 355 height 10
click at [109, 166] on span "100 people per square mile" at bounding box center [140, 170] width 63 height 8
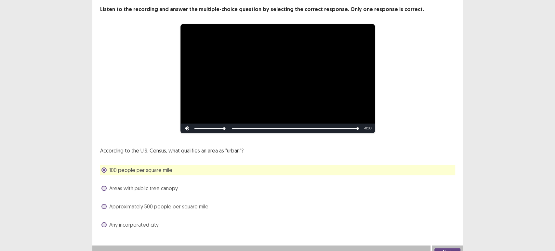
click at [447, 249] on button "Next" at bounding box center [447, 252] width 26 height 8
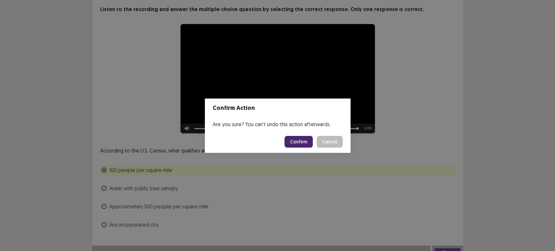
click at [298, 145] on button "Confirm" at bounding box center [299, 142] width 28 height 12
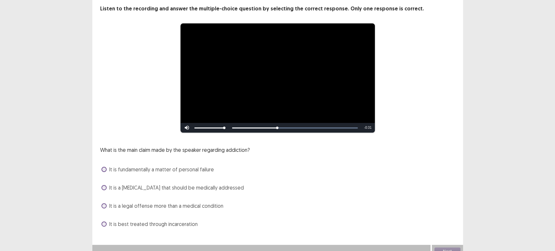
scroll to position [39, 0]
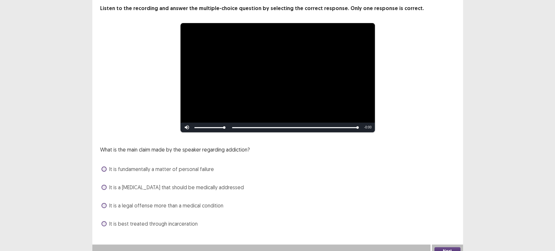
click at [104, 185] on span at bounding box center [103, 187] width 5 height 5
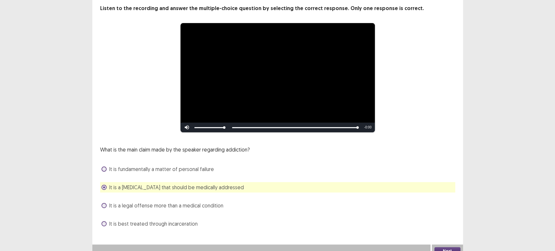
click at [105, 203] on span at bounding box center [103, 205] width 5 height 5
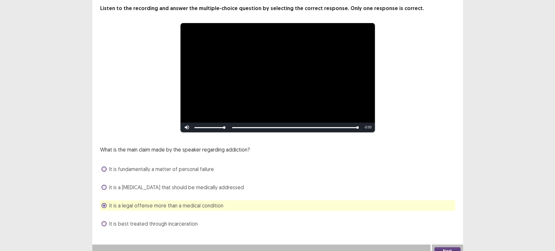
click at [222, 183] on span "It is a [MEDICAL_DATA] that should be medically addressed" at bounding box center [176, 187] width 135 height 8
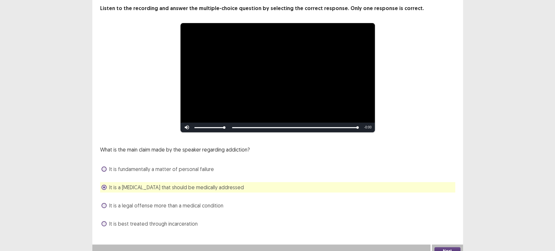
click at [224, 200] on div "It is a legal offense more than a medical condition" at bounding box center [277, 205] width 355 height 10
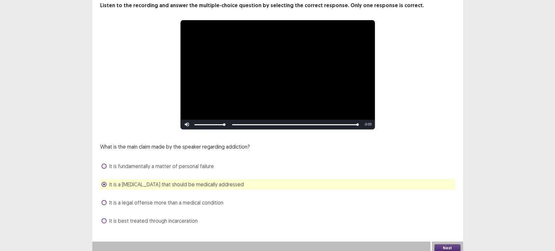
click at [226, 204] on div "It is a legal offense more than a medical condition" at bounding box center [277, 202] width 355 height 10
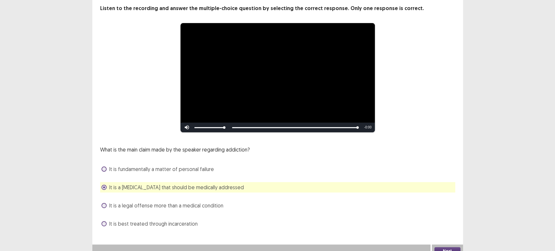
click at [442, 249] on button "Next" at bounding box center [447, 251] width 26 height 8
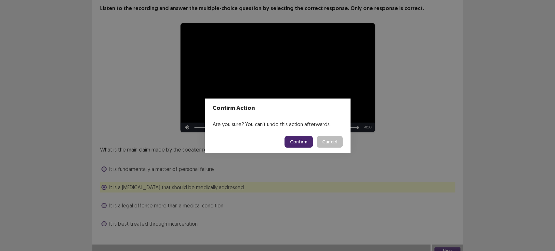
click at [294, 143] on button "Confirm" at bounding box center [299, 142] width 28 height 12
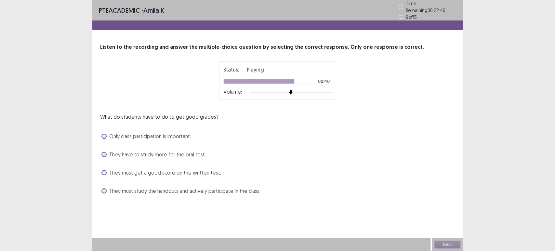
click at [106, 188] on span at bounding box center [103, 190] width 5 height 5
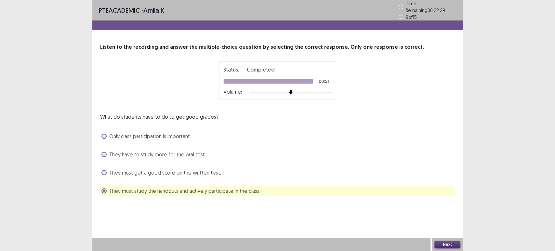
click at [437, 244] on button "Next" at bounding box center [447, 245] width 26 height 8
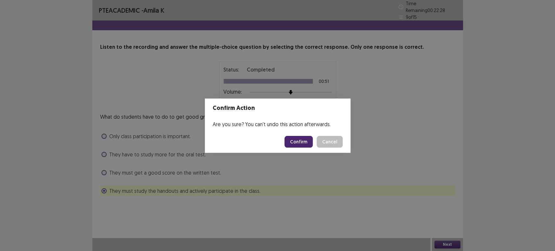
click at [301, 140] on button "Confirm" at bounding box center [299, 142] width 28 height 12
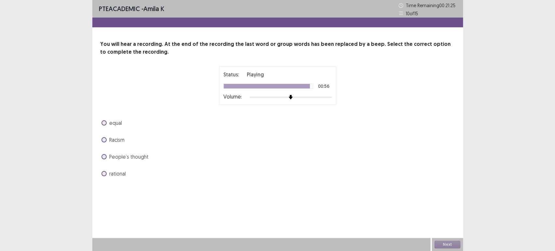
click at [104, 121] on span at bounding box center [103, 122] width 5 height 5
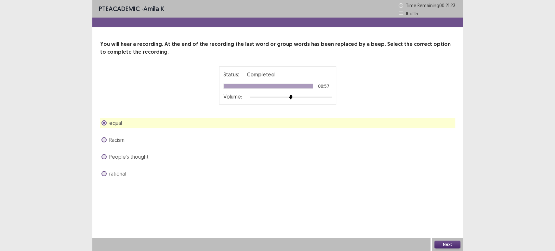
click at [450, 245] on button "Next" at bounding box center [447, 245] width 26 height 8
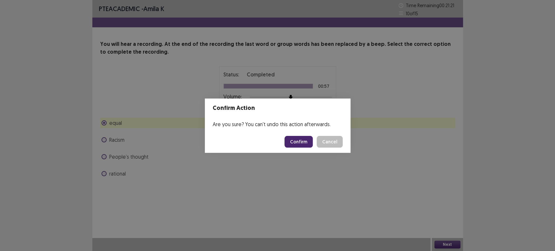
click at [305, 142] on button "Confirm" at bounding box center [299, 142] width 28 height 12
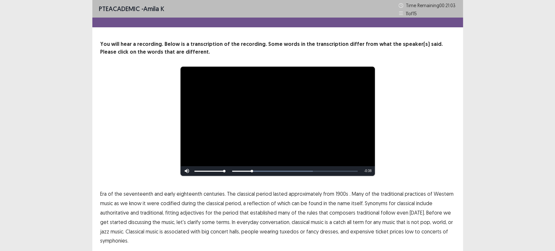
click at [336, 195] on span "1900s" at bounding box center [342, 194] width 13 height 8
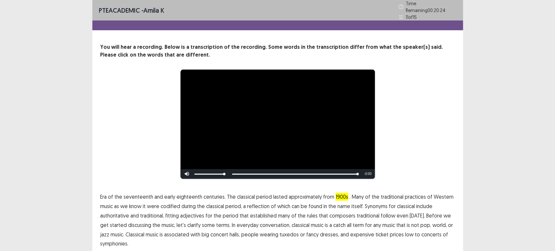
click at [405, 231] on span "low" at bounding box center [409, 235] width 8 height 8
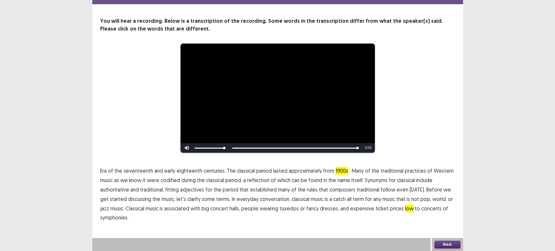
click at [440, 243] on button "Next" at bounding box center [447, 245] width 26 height 8
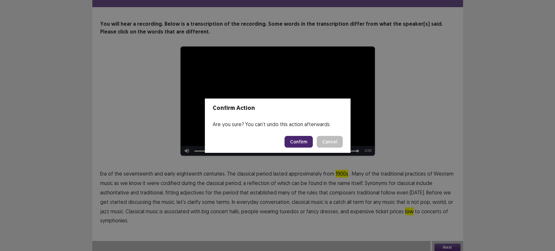
click at [305, 144] on button "Confirm" at bounding box center [299, 142] width 28 height 12
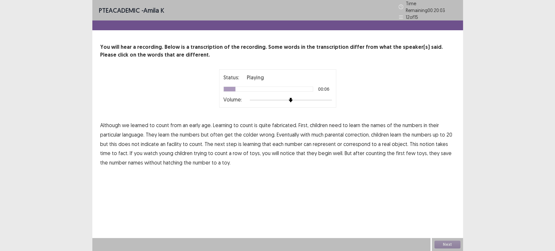
click at [281, 125] on span "fabricated." at bounding box center [284, 125] width 25 height 8
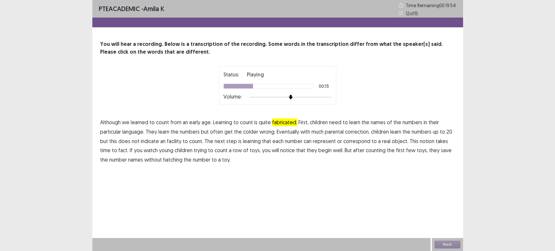
click at [246, 130] on span "colder" at bounding box center [250, 132] width 15 height 8
click at [174, 142] on span "facility" at bounding box center [174, 141] width 15 height 8
click at [168, 161] on span "hatching" at bounding box center [172, 160] width 19 height 8
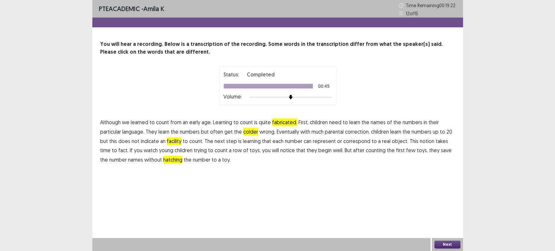
click at [445, 242] on button "Next" at bounding box center [447, 245] width 26 height 8
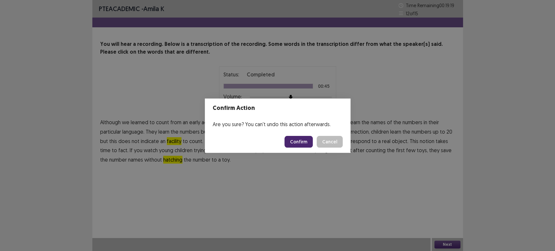
click at [299, 143] on button "Confirm" at bounding box center [299, 142] width 28 height 12
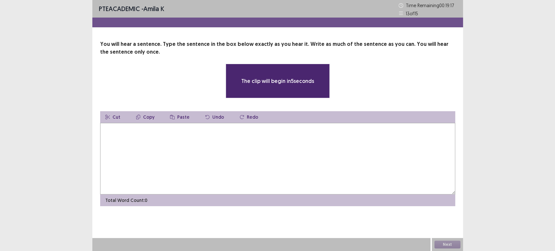
click at [164, 125] on textarea at bounding box center [277, 159] width 355 height 72
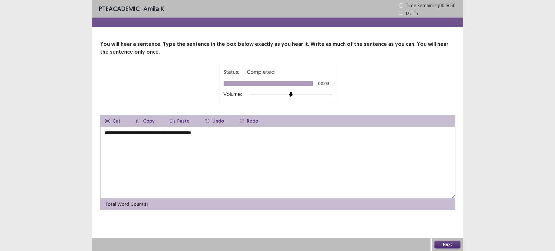
click at [108, 134] on textarea "**********" at bounding box center [277, 163] width 355 height 72
type textarea "**********"
click at [442, 244] on button "Next" at bounding box center [447, 245] width 26 height 8
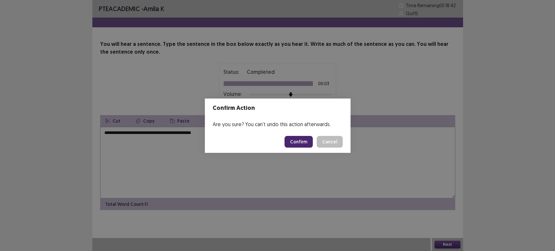
click at [295, 140] on button "Confirm" at bounding box center [299, 142] width 28 height 12
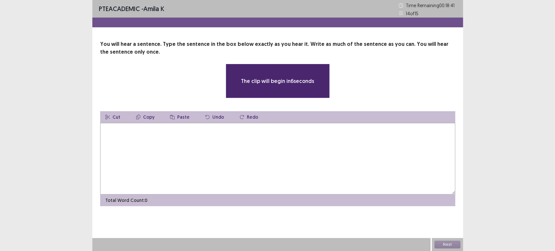
click at [151, 129] on textarea at bounding box center [277, 159] width 355 height 72
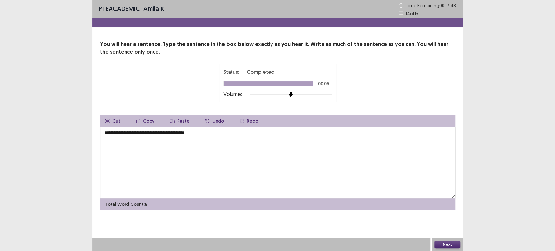
click at [145, 135] on textarea "**********" at bounding box center [277, 163] width 355 height 72
click at [169, 134] on textarea "**********" at bounding box center [277, 163] width 355 height 72
type textarea "**********"
click at [436, 242] on button "Next" at bounding box center [447, 245] width 26 height 8
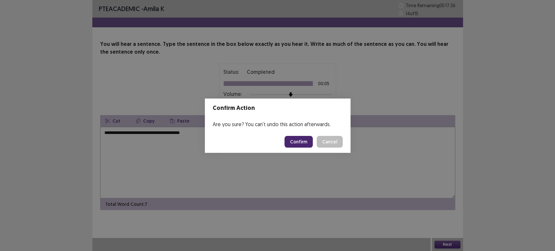
click at [300, 145] on button "Confirm" at bounding box center [299, 142] width 28 height 12
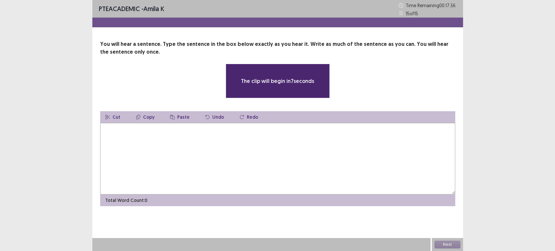
click at [117, 131] on textarea at bounding box center [277, 159] width 355 height 72
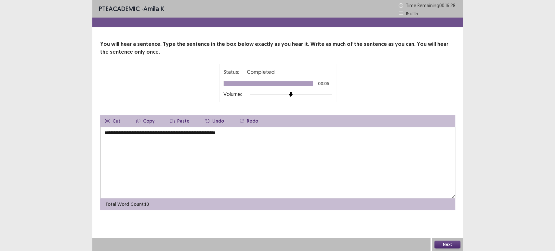
type textarea "**********"
click at [442, 244] on button "Next" at bounding box center [447, 245] width 26 height 8
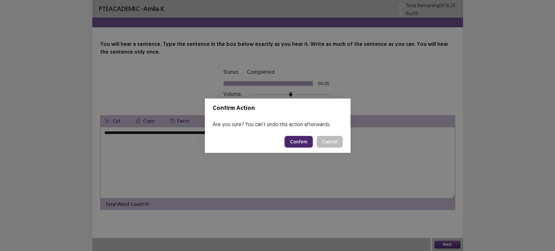
click at [299, 142] on button "Confirm" at bounding box center [299, 142] width 28 height 12
